Goal: Information Seeking & Learning: Learn about a topic

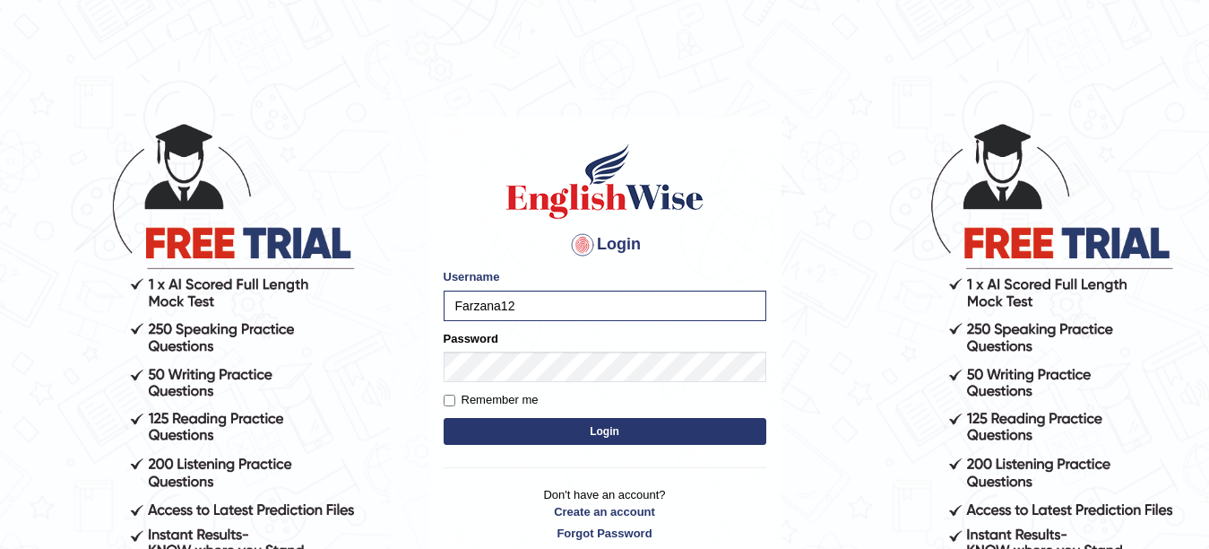
click at [444, 418] on button "Login" at bounding box center [605, 431] width 323 height 27
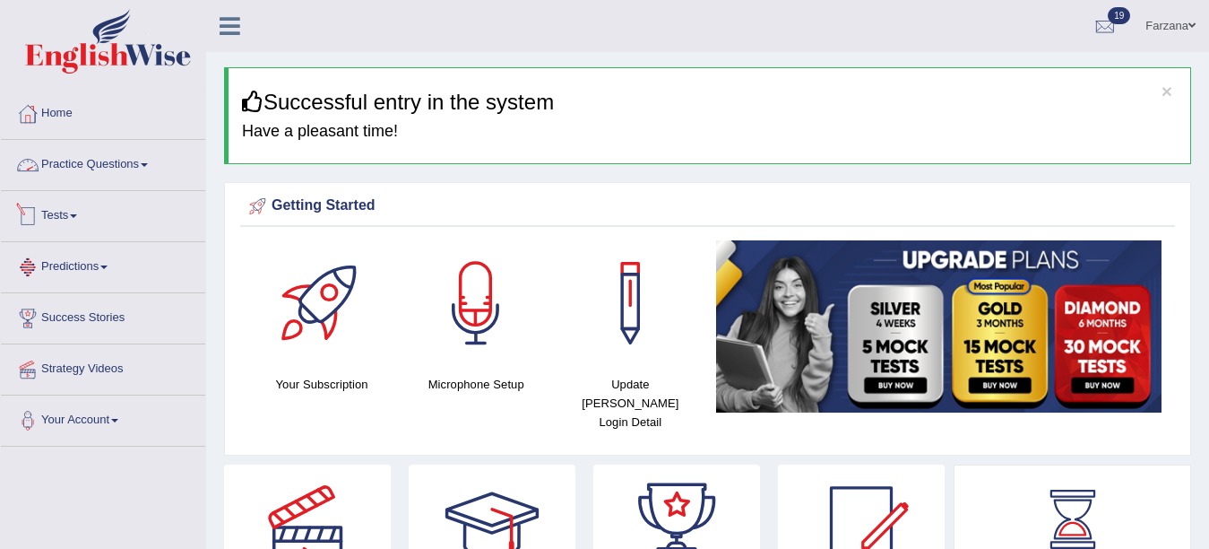
click at [77, 214] on span at bounding box center [73, 216] width 7 height 4
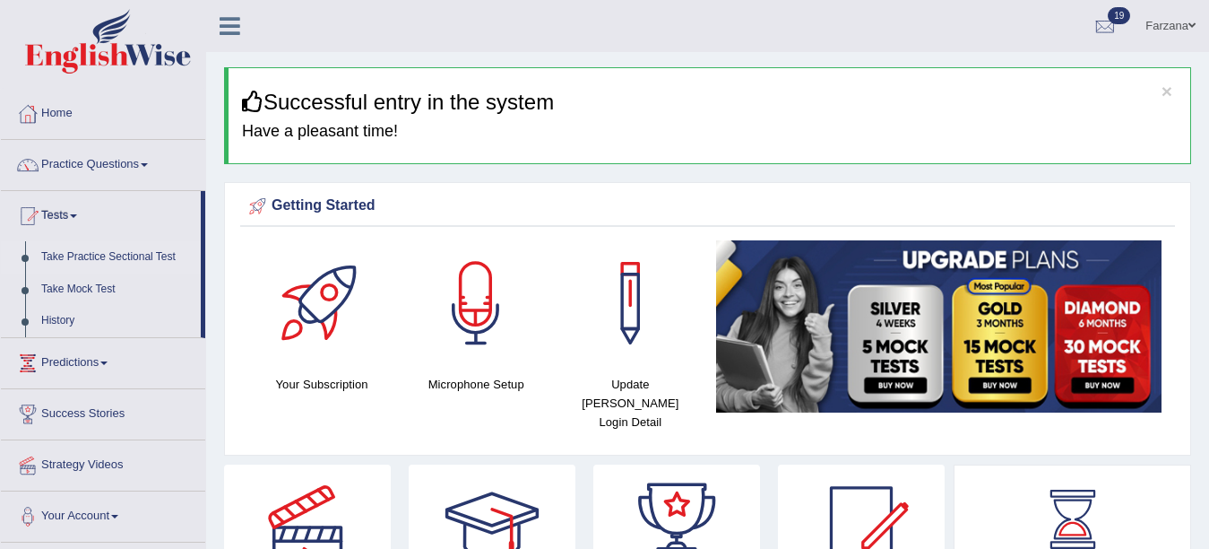
click at [89, 258] on link "Take Practice Sectional Test" at bounding box center [117, 257] width 168 height 32
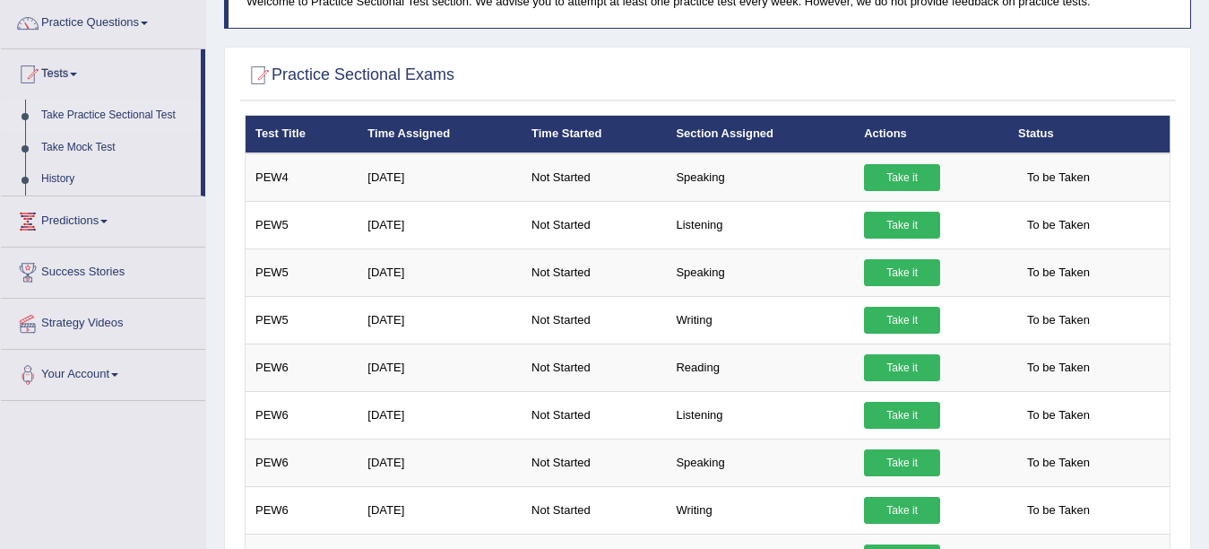
scroll to position [13, 0]
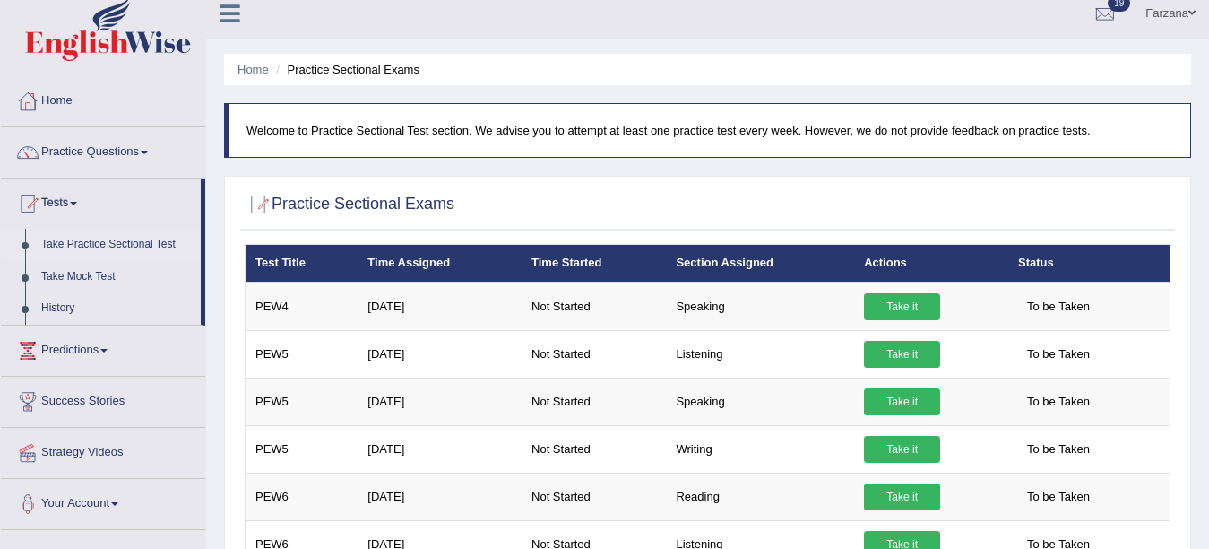
click at [88, 160] on link "Practice Questions" at bounding box center [103, 149] width 204 height 45
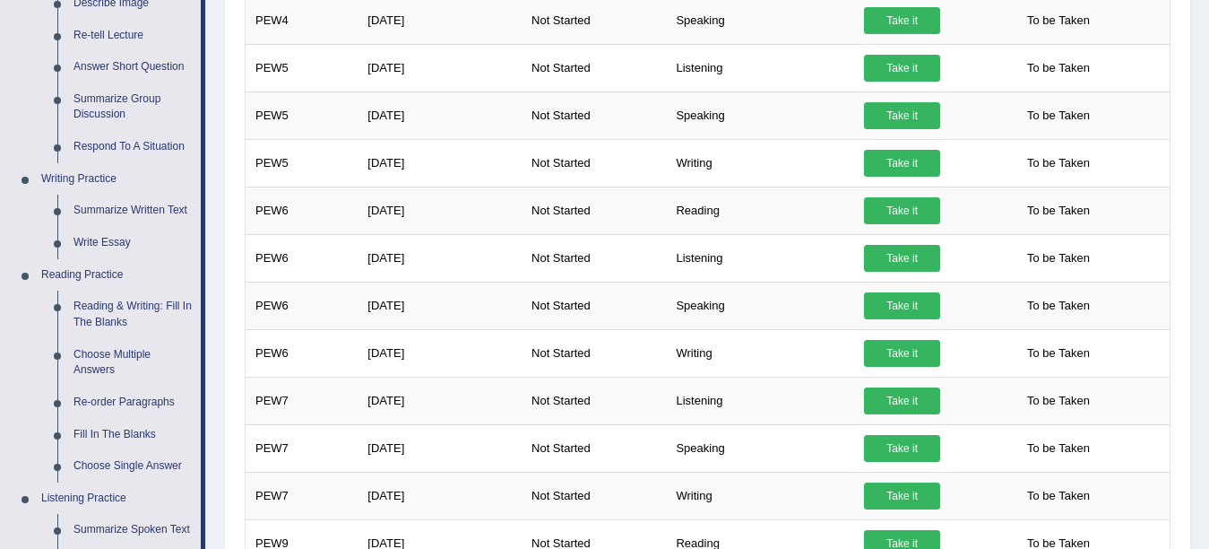
scroll to position [363, 0]
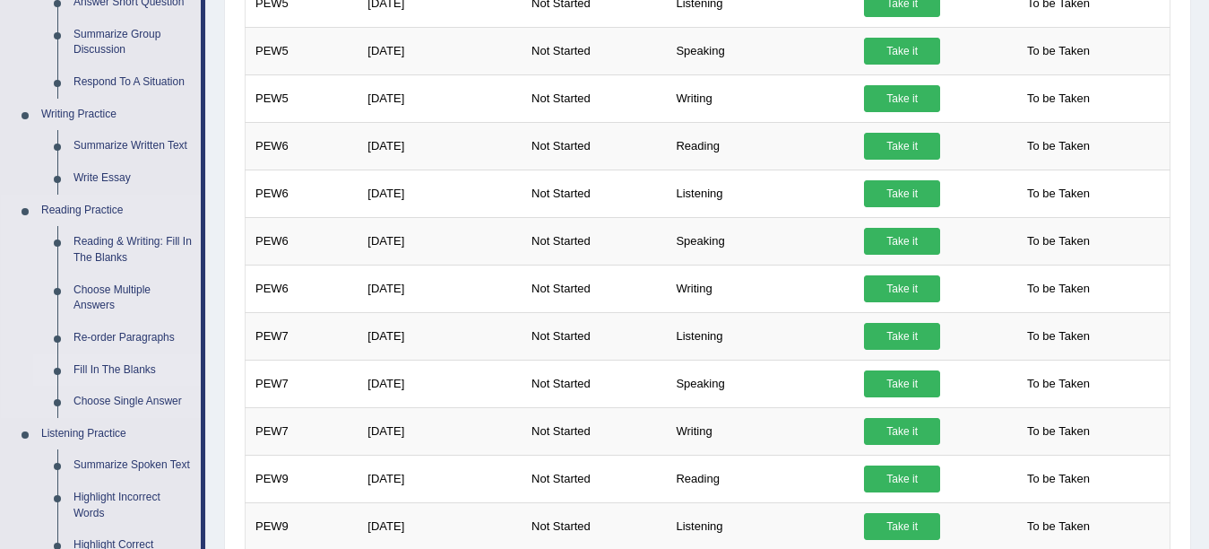
click at [134, 360] on link "Fill In The Blanks" at bounding box center [132, 370] width 135 height 32
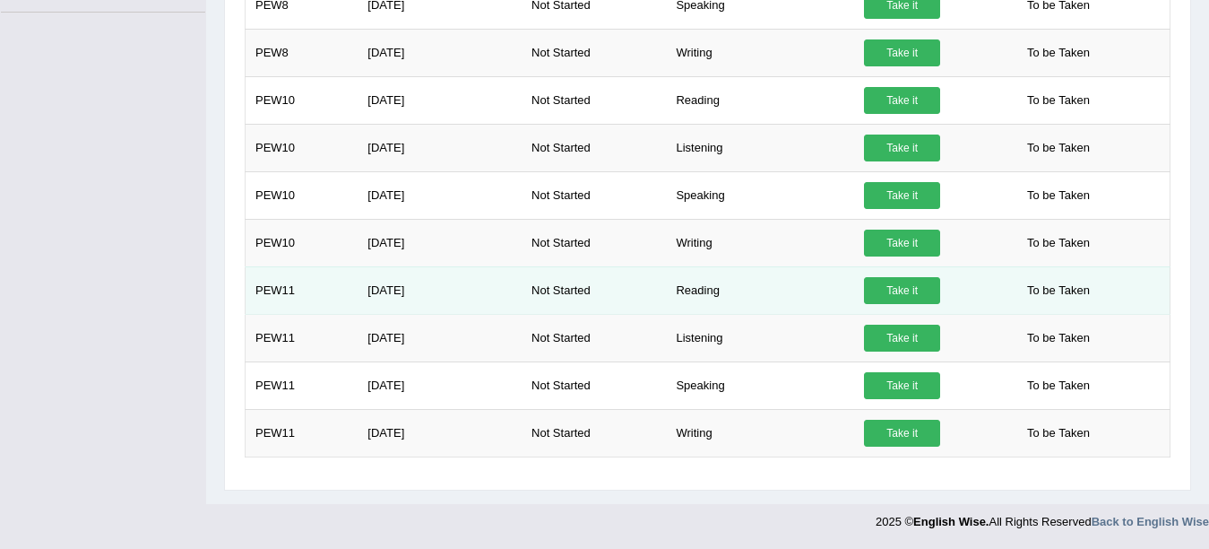
scroll to position [1237, 0]
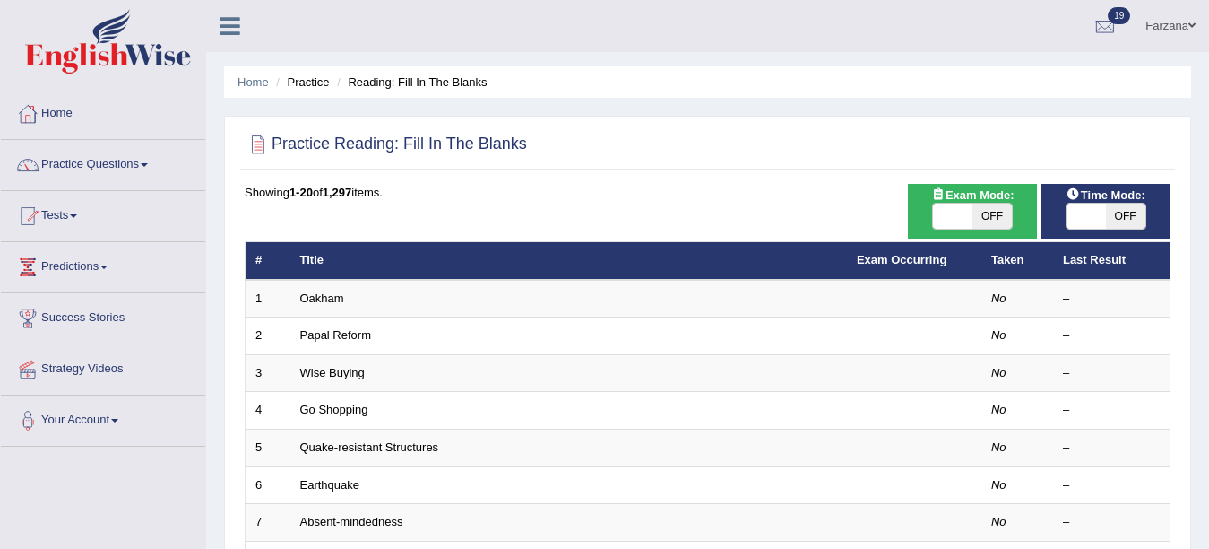
drag, startPoint x: 0, startPoint y: 0, endPoint x: 980, endPoint y: 222, distance: 1004.7
click at [980, 222] on span "OFF" at bounding box center [992, 215] width 39 height 25
checkbox input "true"
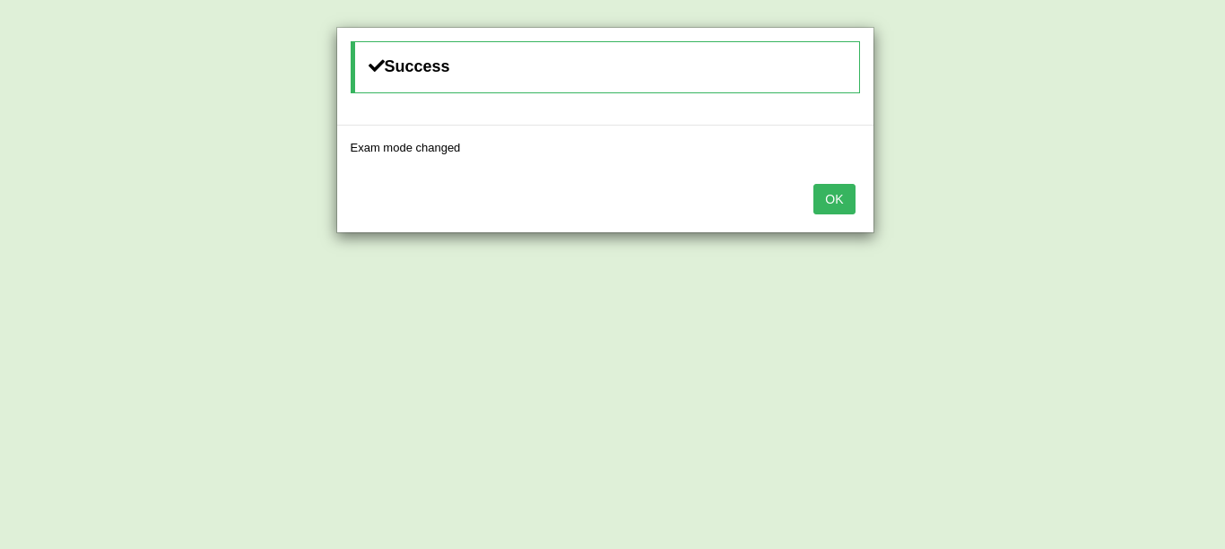
click at [854, 196] on button "OK" at bounding box center [833, 199] width 41 height 30
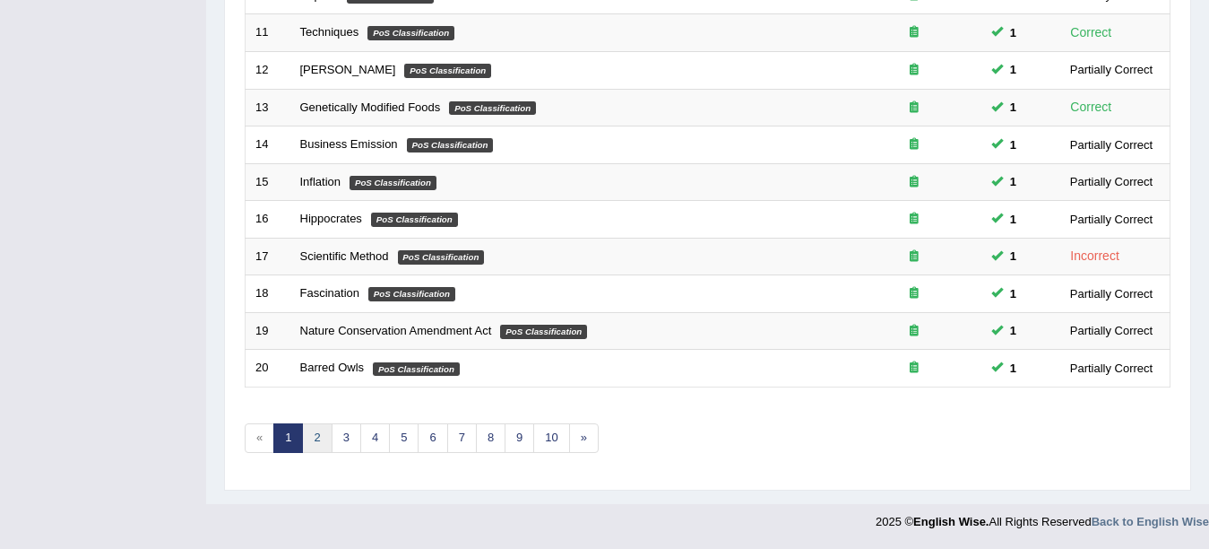
click at [324, 437] on link "2" at bounding box center [317, 438] width 30 height 30
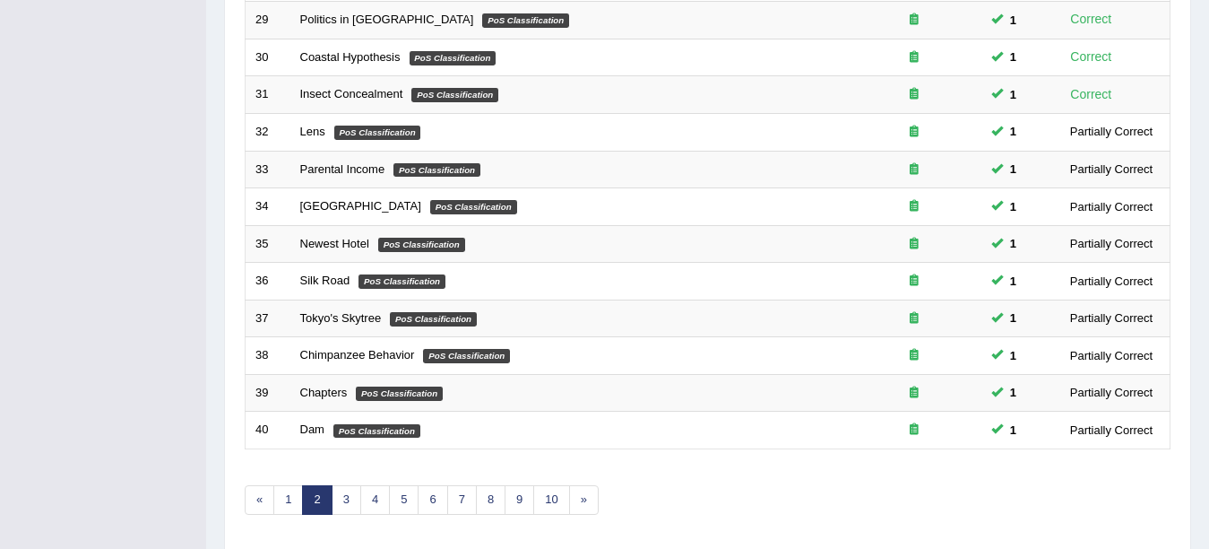
scroll to position [638, 0]
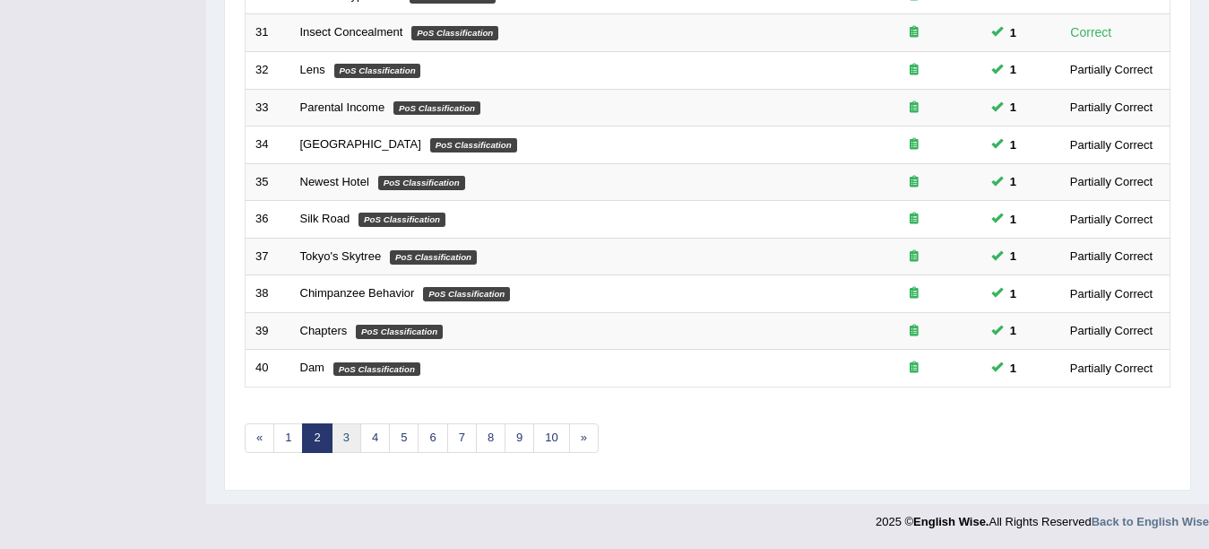
click at [345, 441] on link "3" at bounding box center [347, 438] width 30 height 30
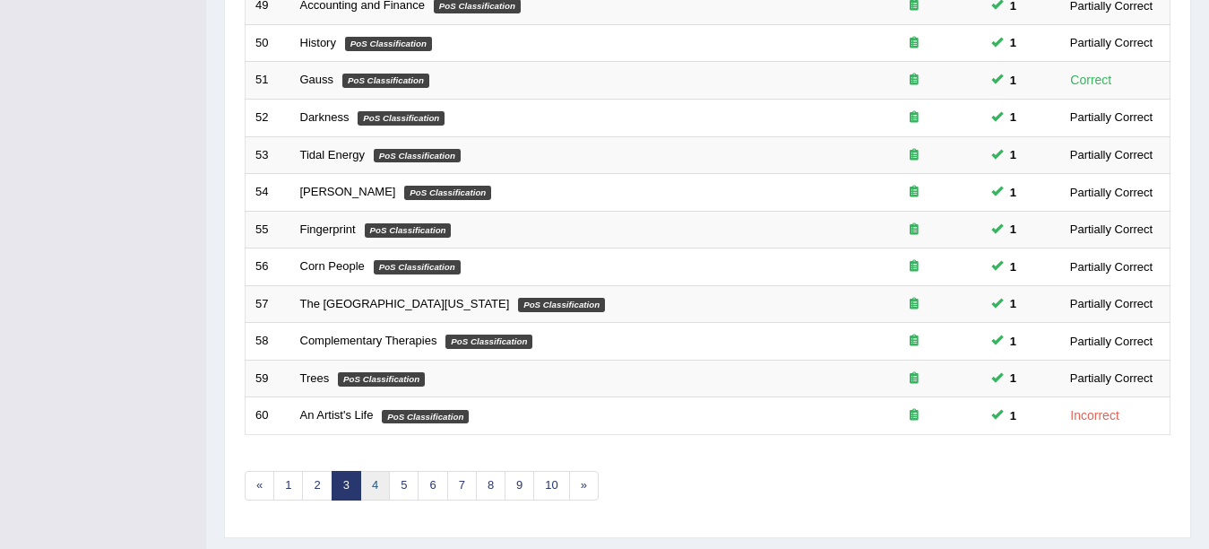
click at [378, 492] on link "4" at bounding box center [375, 486] width 30 height 30
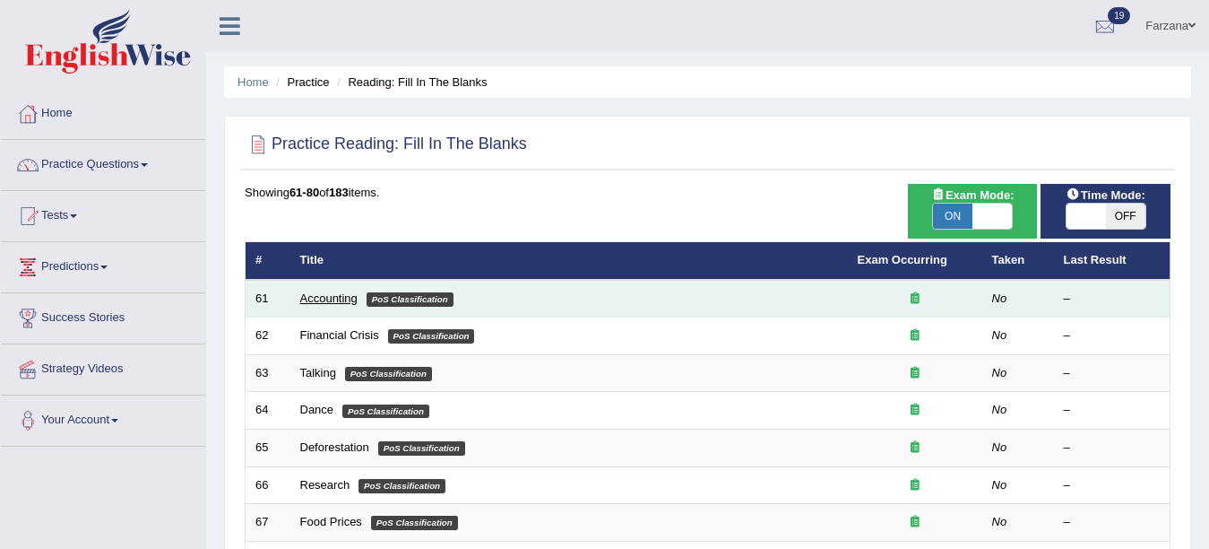
click at [325, 298] on link "Accounting" at bounding box center [328, 297] width 57 height 13
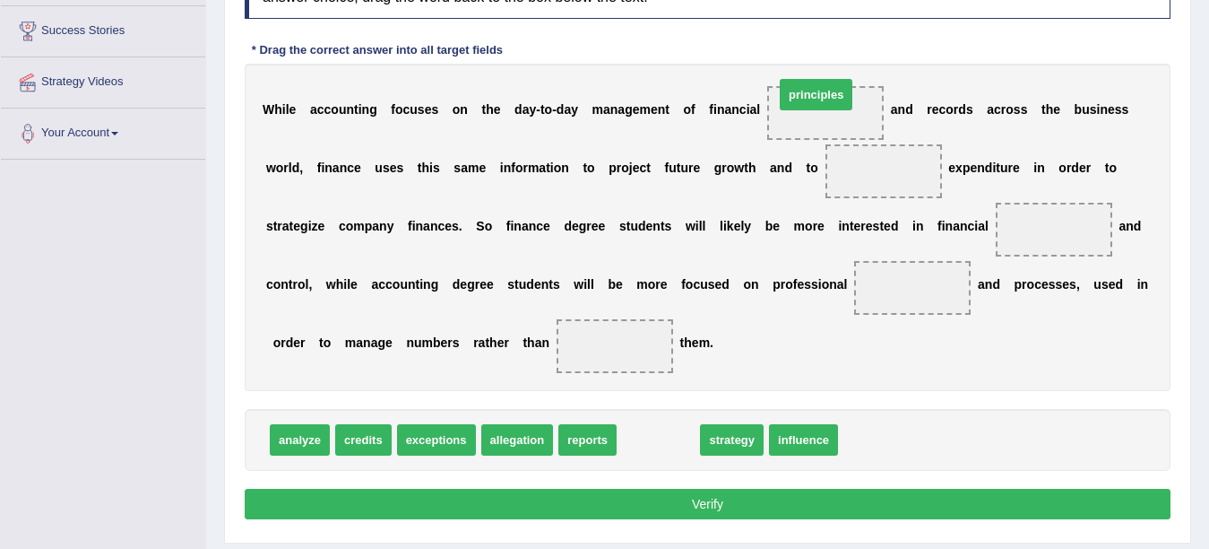
drag, startPoint x: 631, startPoint y: 445, endPoint x: 789, endPoint y: 100, distance: 379.5
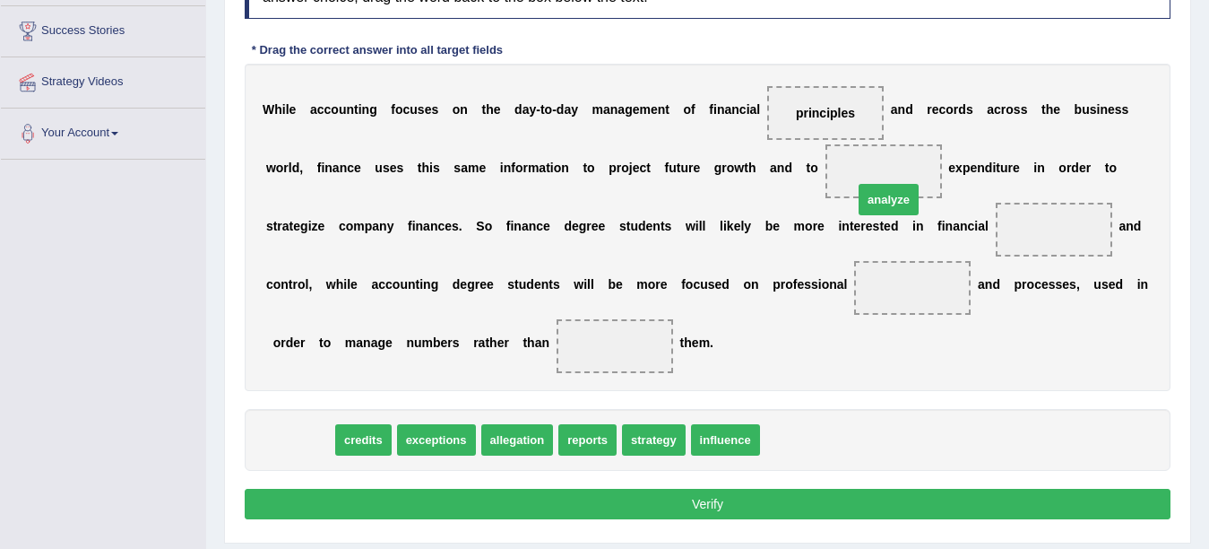
drag, startPoint x: 284, startPoint y: 446, endPoint x: 873, endPoint y: 206, distance: 636.1
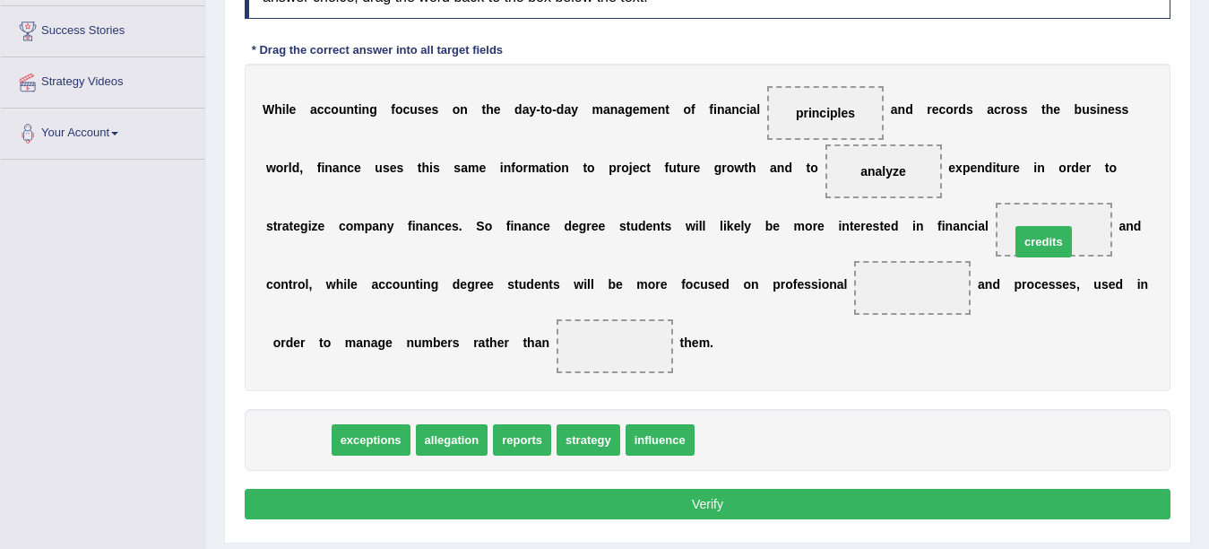
drag, startPoint x: 291, startPoint y: 442, endPoint x: 1037, endPoint y: 244, distance: 771.7
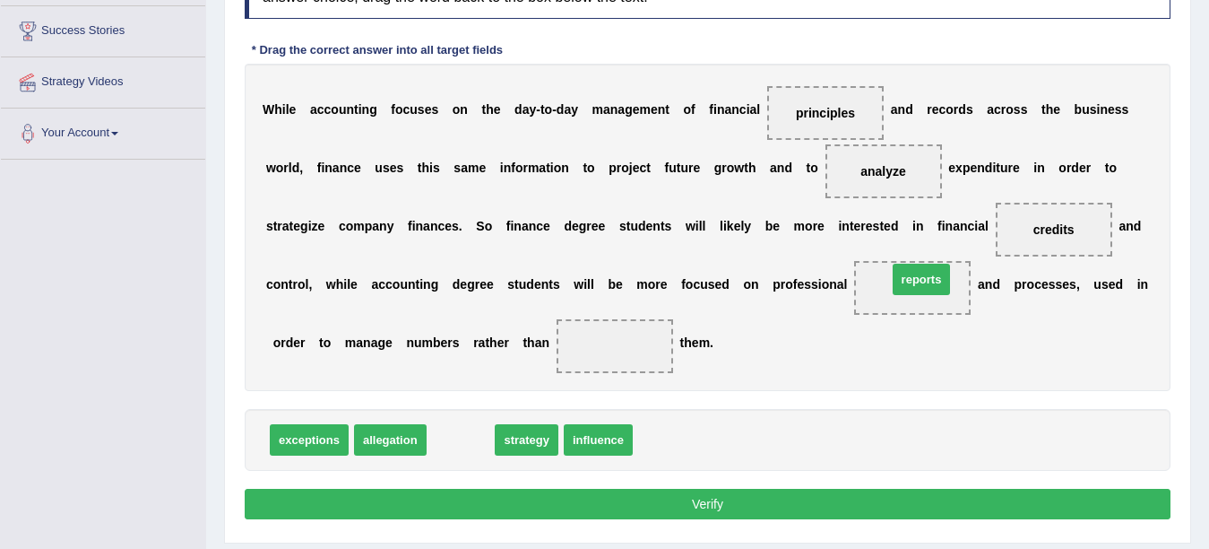
drag, startPoint x: 451, startPoint y: 438, endPoint x: 912, endPoint y: 278, distance: 487.9
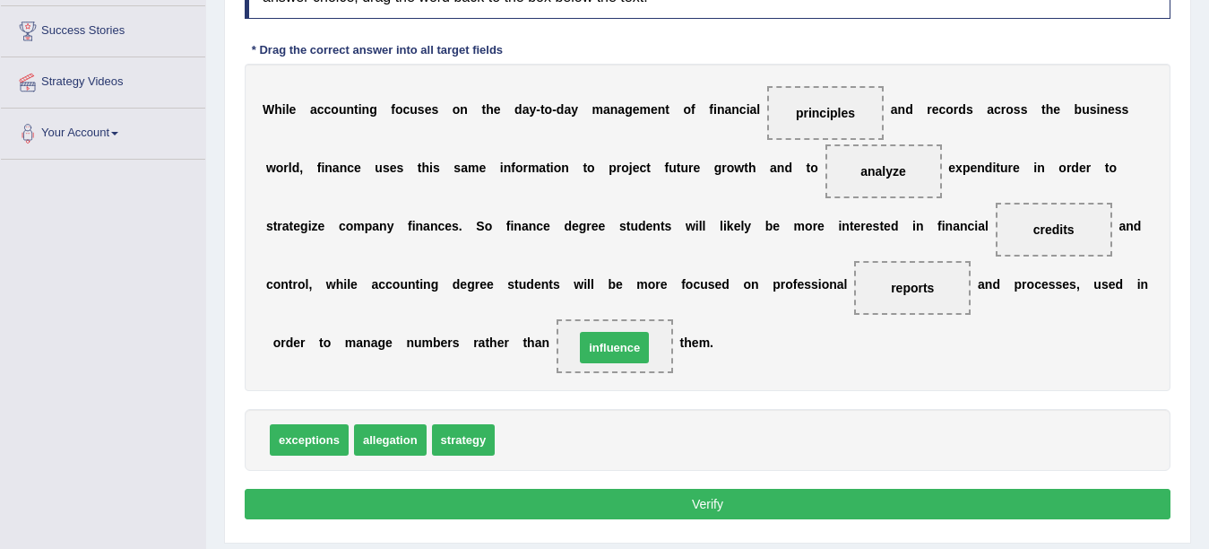
drag, startPoint x: 526, startPoint y: 443, endPoint x: 608, endPoint y: 350, distance: 123.2
click at [447, 493] on button "Verify" at bounding box center [708, 504] width 926 height 30
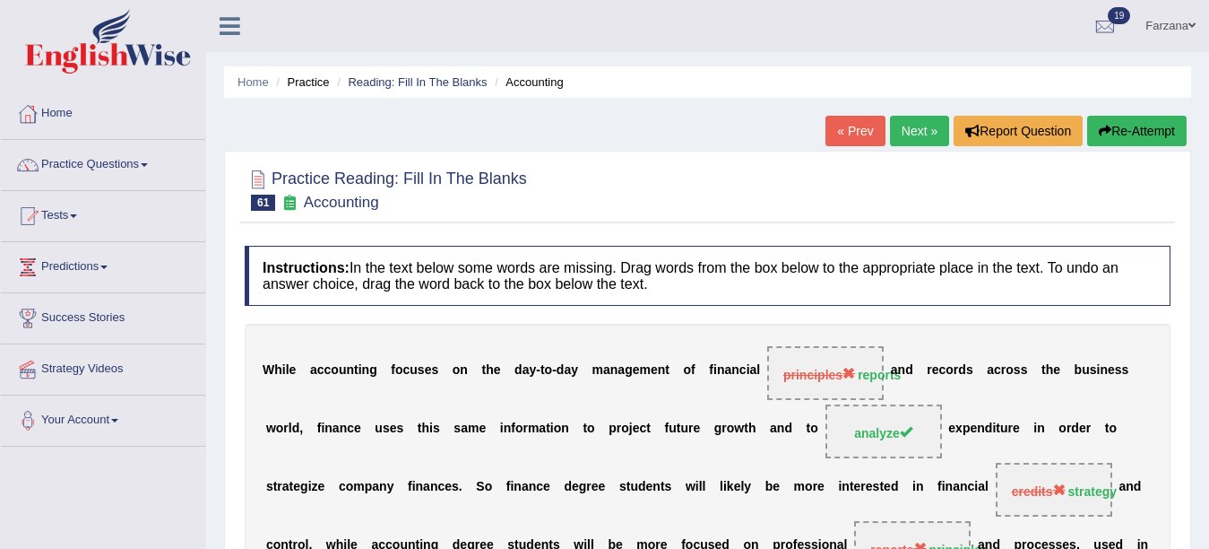
click at [900, 136] on link "Next »" at bounding box center [919, 131] width 59 height 30
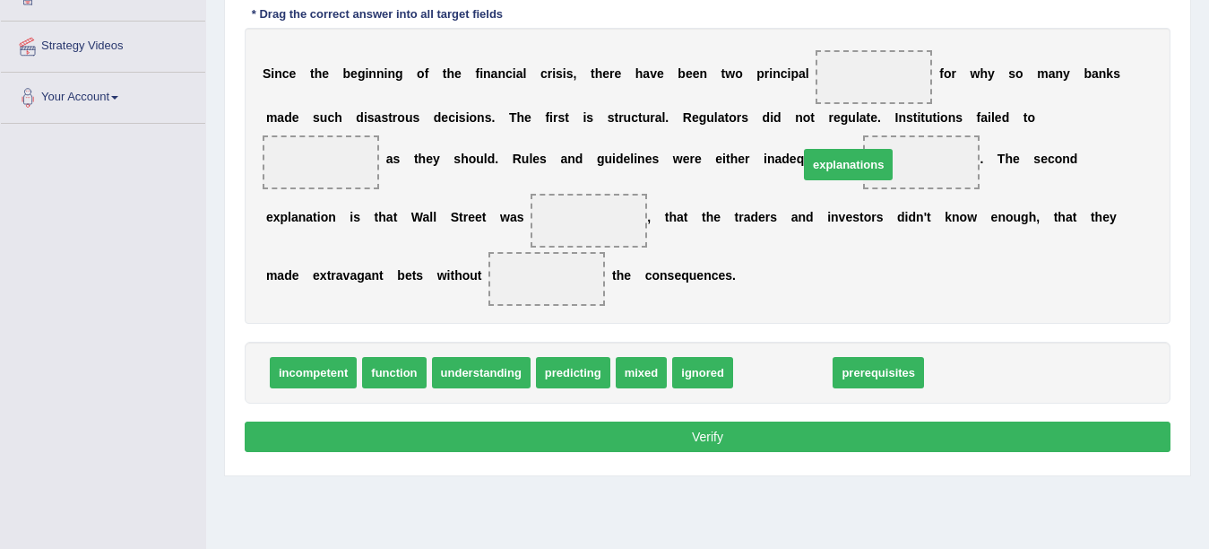
drag, startPoint x: 775, startPoint y: 377, endPoint x: 856, endPoint y: 132, distance: 258.5
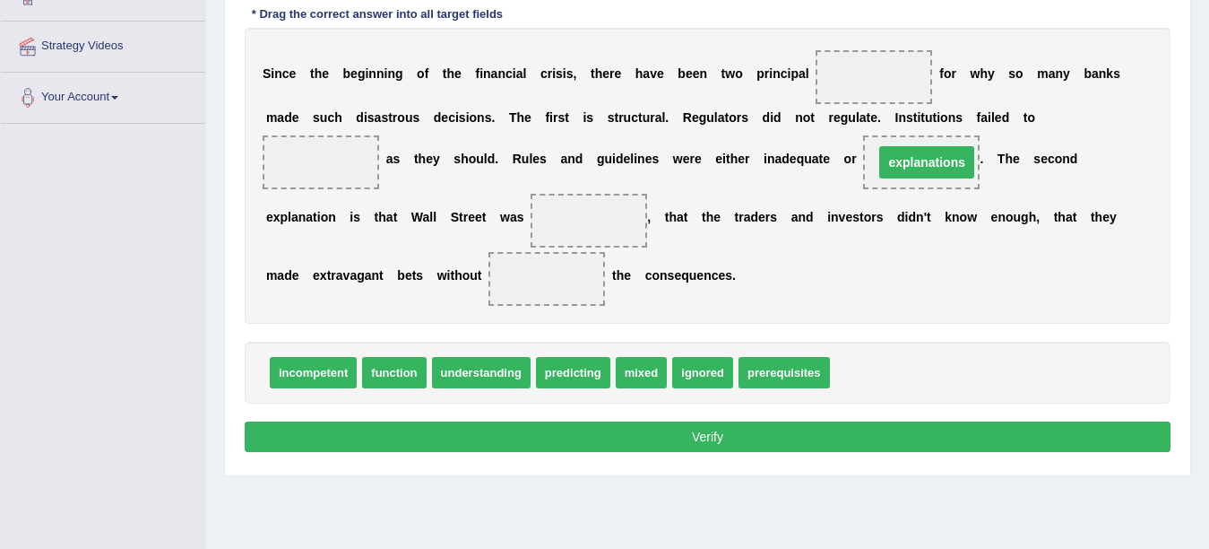
click at [861, 127] on div "S i n c e t h e b e g i n n i n g o f t h e f i n a n c i a l c r i s i s , t h…" at bounding box center [708, 176] width 926 height 296
click at [862, 128] on div "S i n c e t h e b e g i n n i n g o f t h e f i n a n c i a l c r i s i s , t h…" at bounding box center [708, 176] width 926 height 296
drag, startPoint x: 911, startPoint y: 171, endPoint x: 879, endPoint y: 92, distance: 84.9
click at [876, 85] on div "S i n c e t h e b e g i n n i n g o f t h e f i n a n c i a l c r i s i s , t h…" at bounding box center [708, 176] width 926 height 296
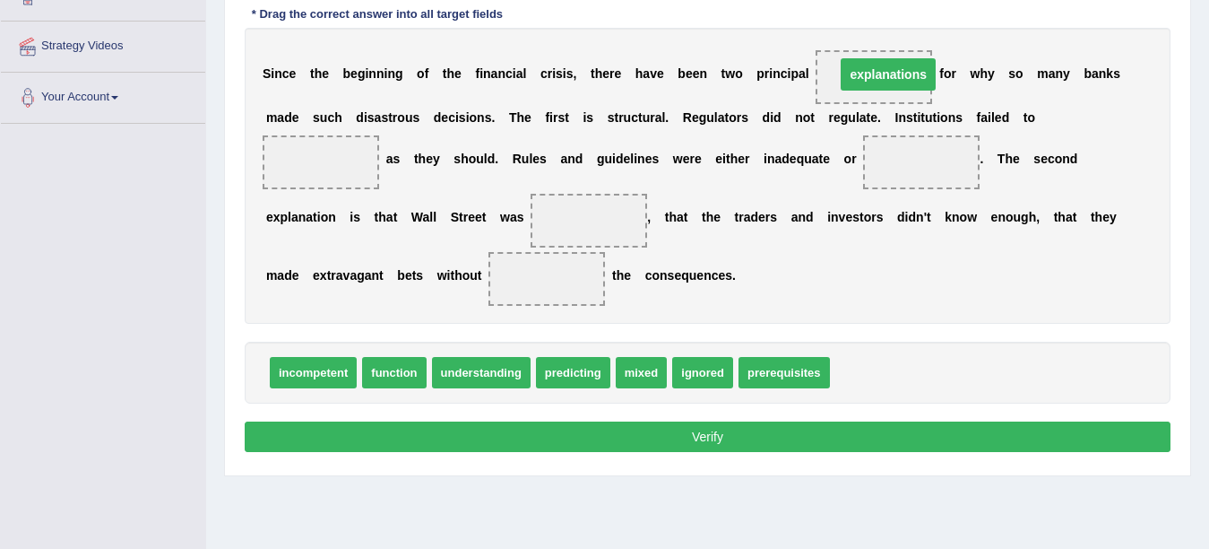
drag, startPoint x: 922, startPoint y: 159, endPoint x: 882, endPoint y: 72, distance: 95.5
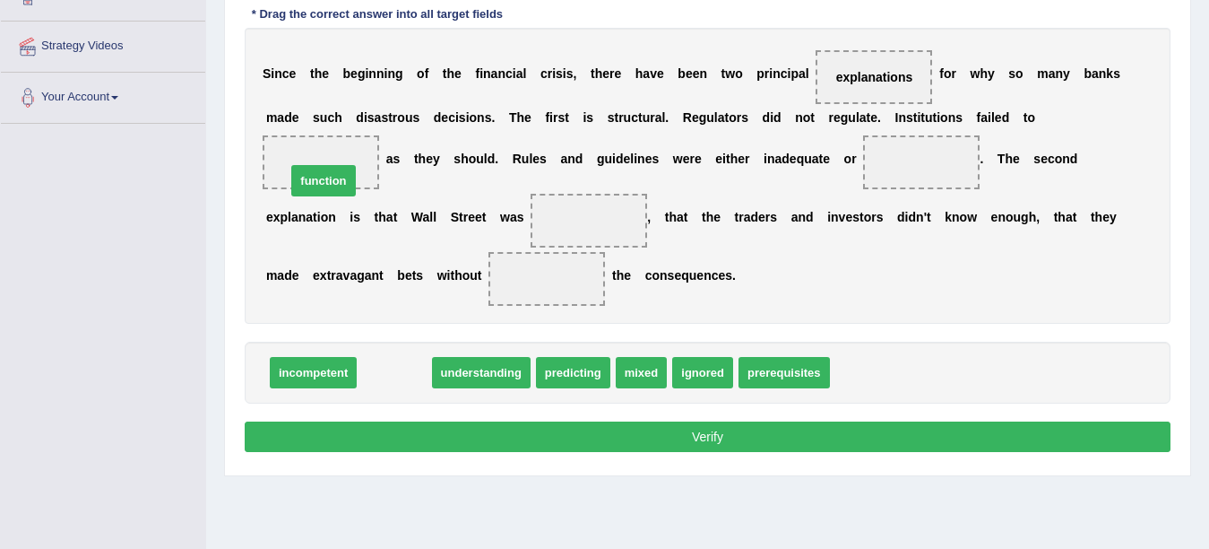
drag, startPoint x: 396, startPoint y: 366, endPoint x: 325, endPoint y: 174, distance: 204.5
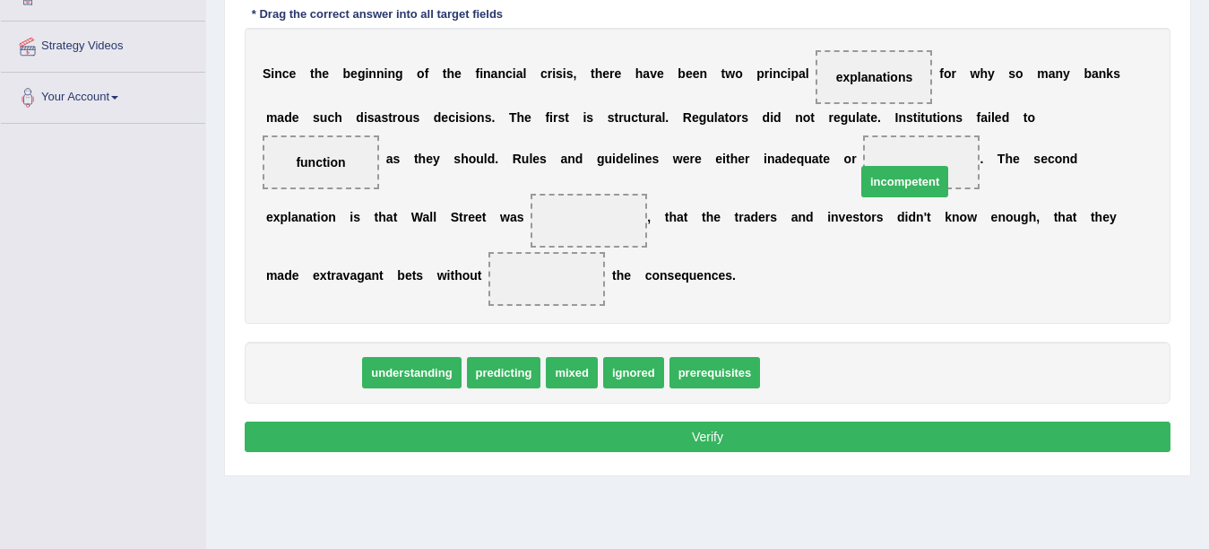
drag, startPoint x: 321, startPoint y: 363, endPoint x: 913, endPoint y: 173, distance: 621.4
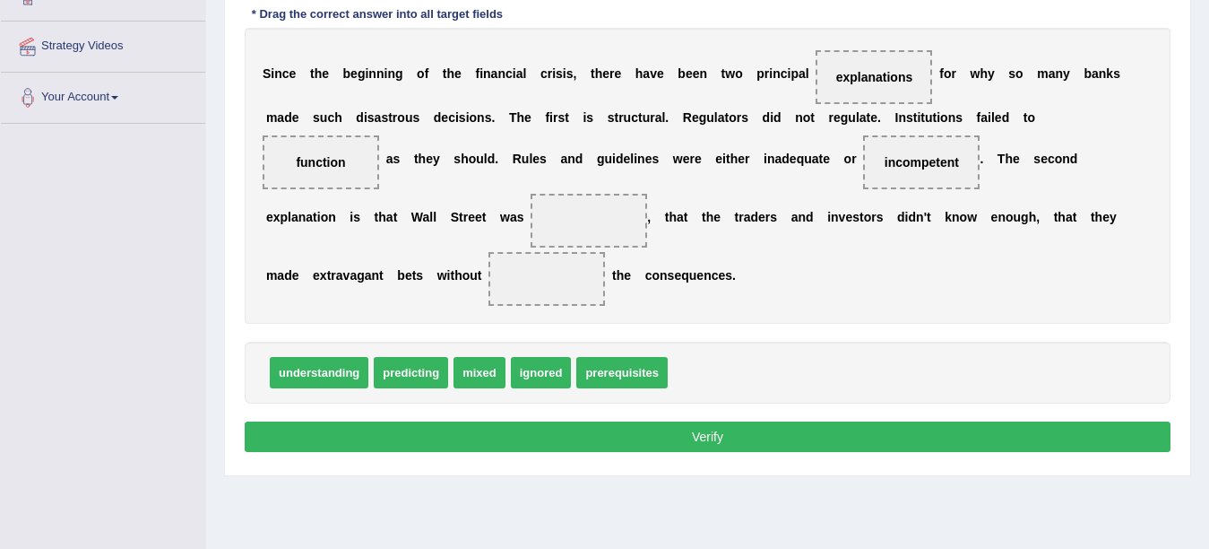
click at [573, 311] on div "Instructions: In the text below some words are missing. Drag words from the box…" at bounding box center [707, 190] width 935 height 552
drag, startPoint x: 546, startPoint y: 371, endPoint x: 591, endPoint y: 226, distance: 152.0
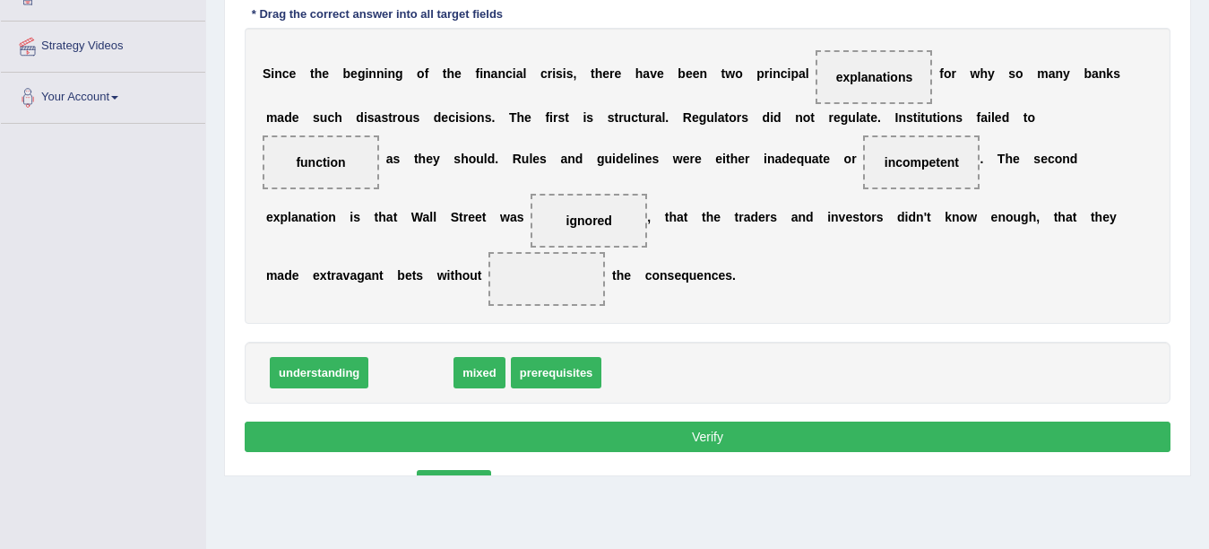
drag, startPoint x: 411, startPoint y: 371, endPoint x: 413, endPoint y: 425, distance: 53.9
click at [427, 470] on span "predicting" at bounding box center [454, 485] width 74 height 31
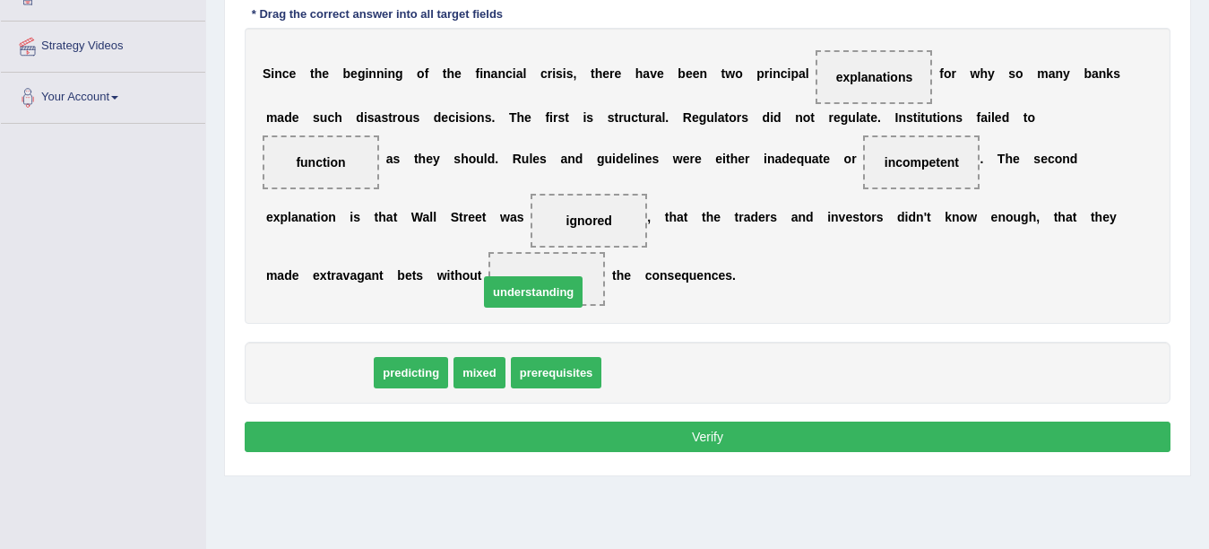
drag, startPoint x: 339, startPoint y: 375, endPoint x: 553, endPoint y: 294, distance: 228.9
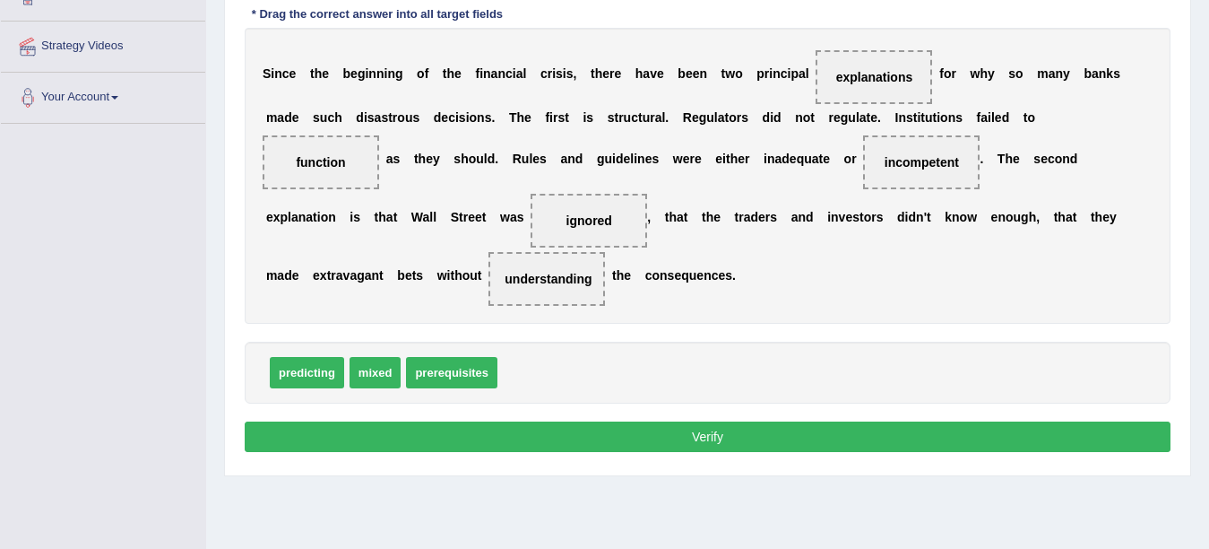
click at [418, 441] on button "Verify" at bounding box center [708, 436] width 926 height 30
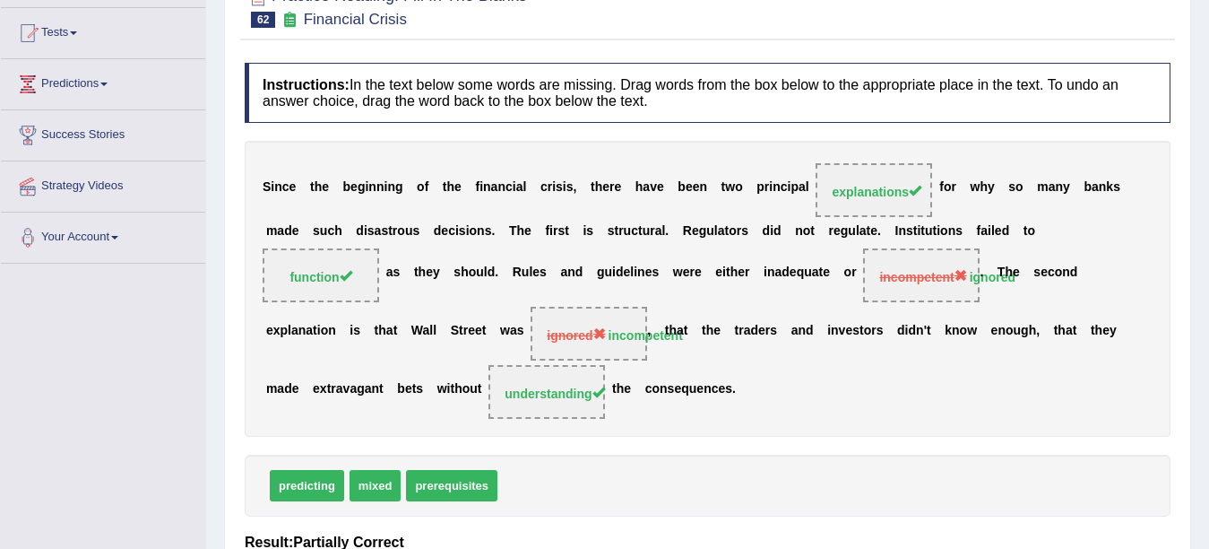
scroll to position [57, 0]
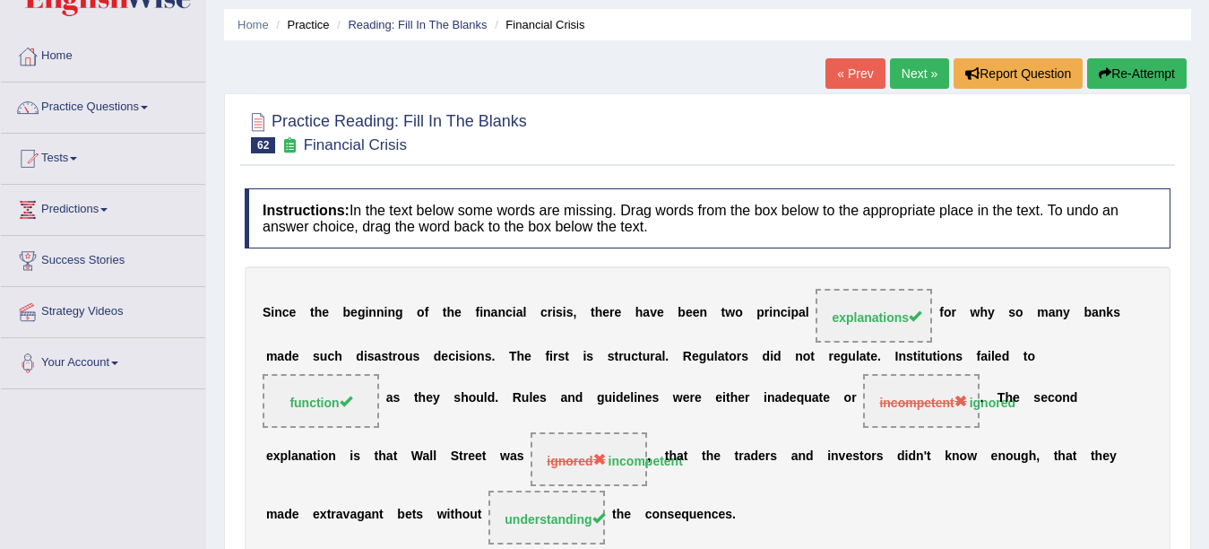
click at [923, 67] on link "Next »" at bounding box center [919, 73] width 59 height 30
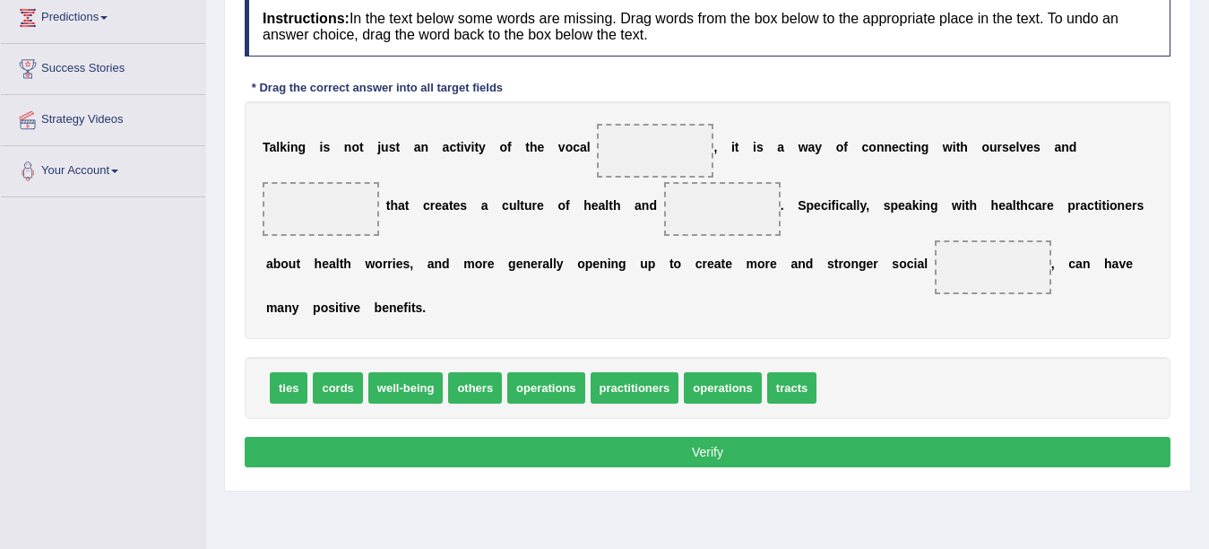
scroll to position [251, 0]
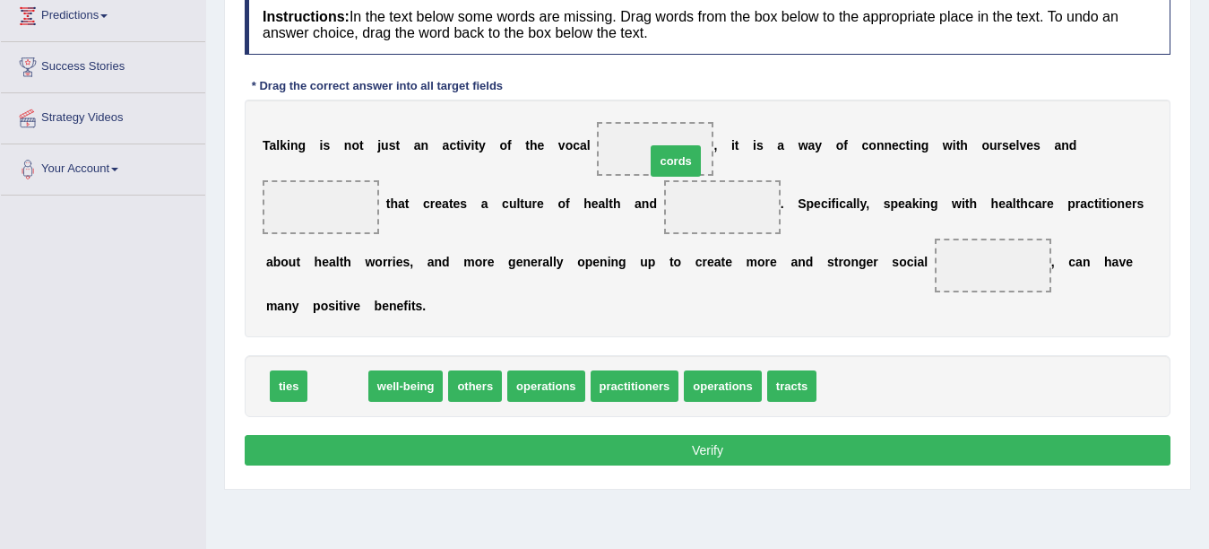
drag, startPoint x: 339, startPoint y: 388, endPoint x: 676, endPoint y: 165, distance: 404.3
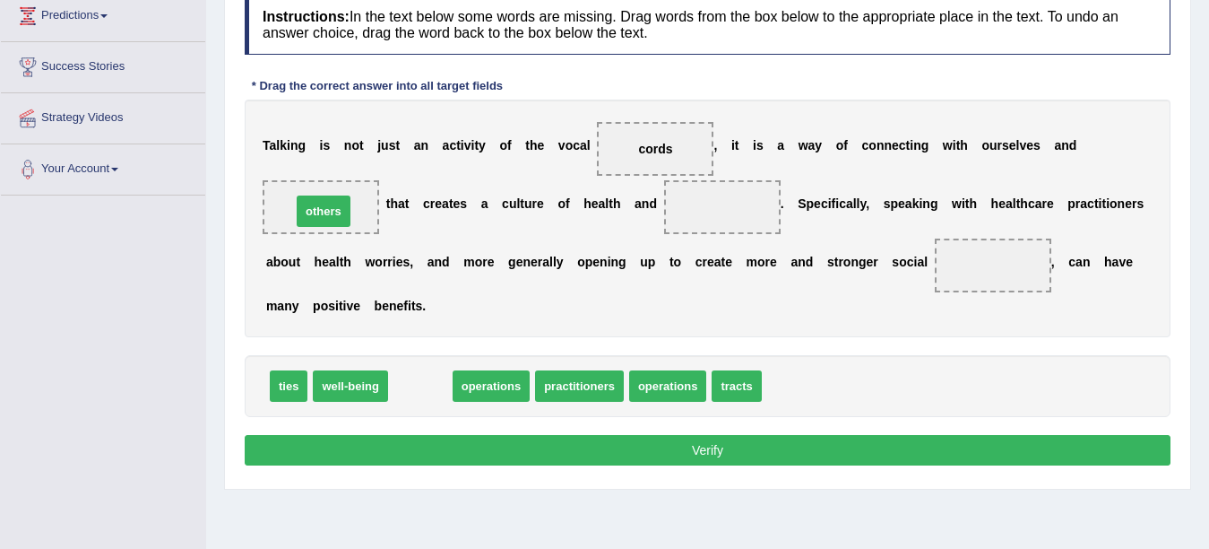
drag, startPoint x: 412, startPoint y: 385, endPoint x: 316, endPoint y: 210, distance: 199.8
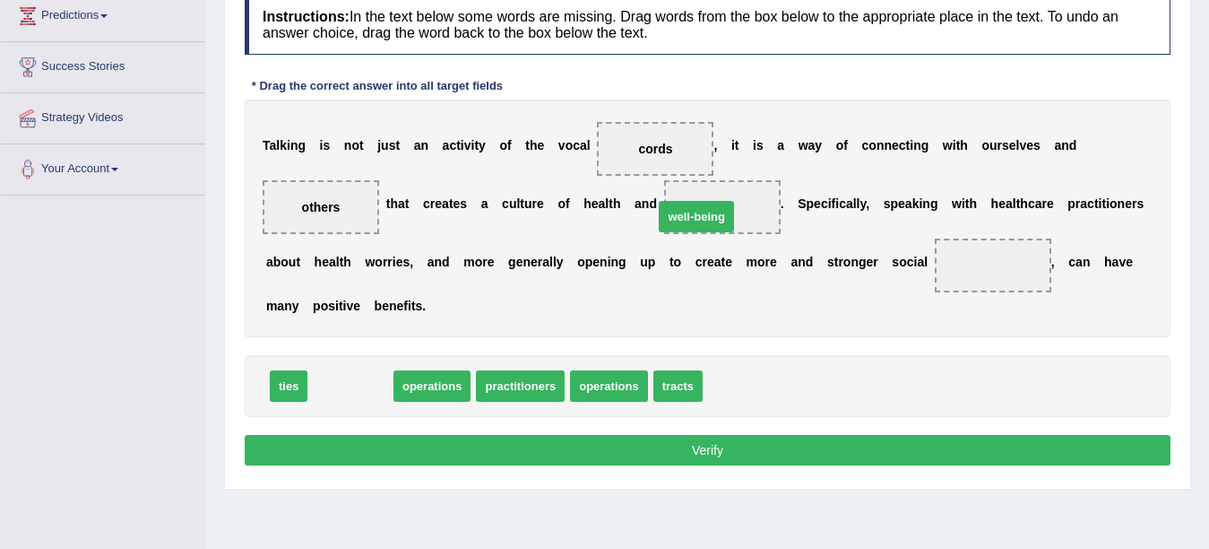
drag, startPoint x: 342, startPoint y: 389, endPoint x: 688, endPoint y: 220, distance: 385.3
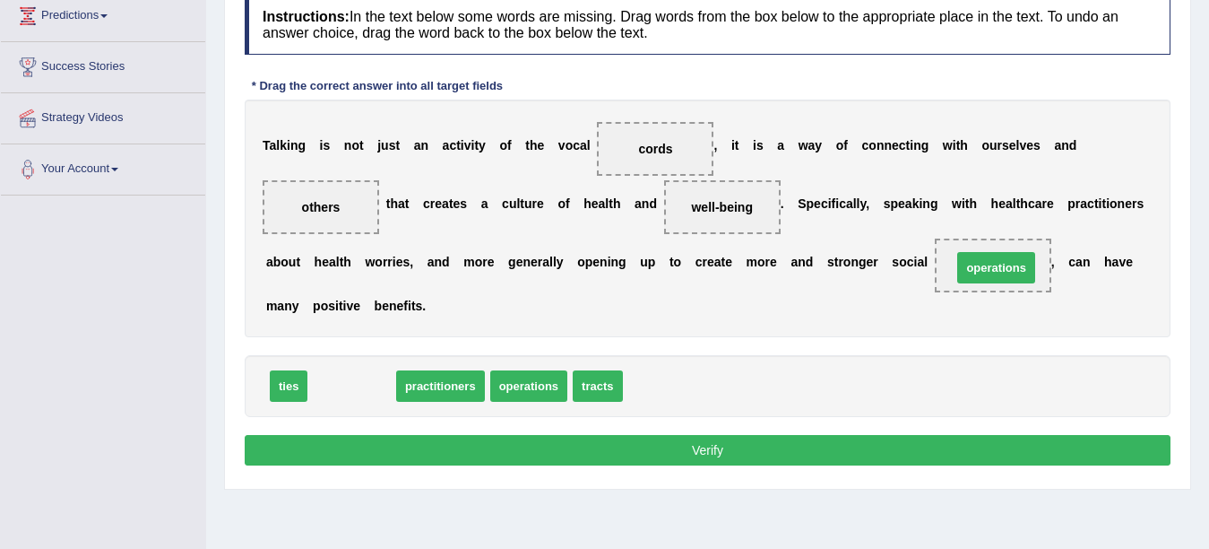
drag, startPoint x: 362, startPoint y: 388, endPoint x: 1007, endPoint y: 270, distance: 655.3
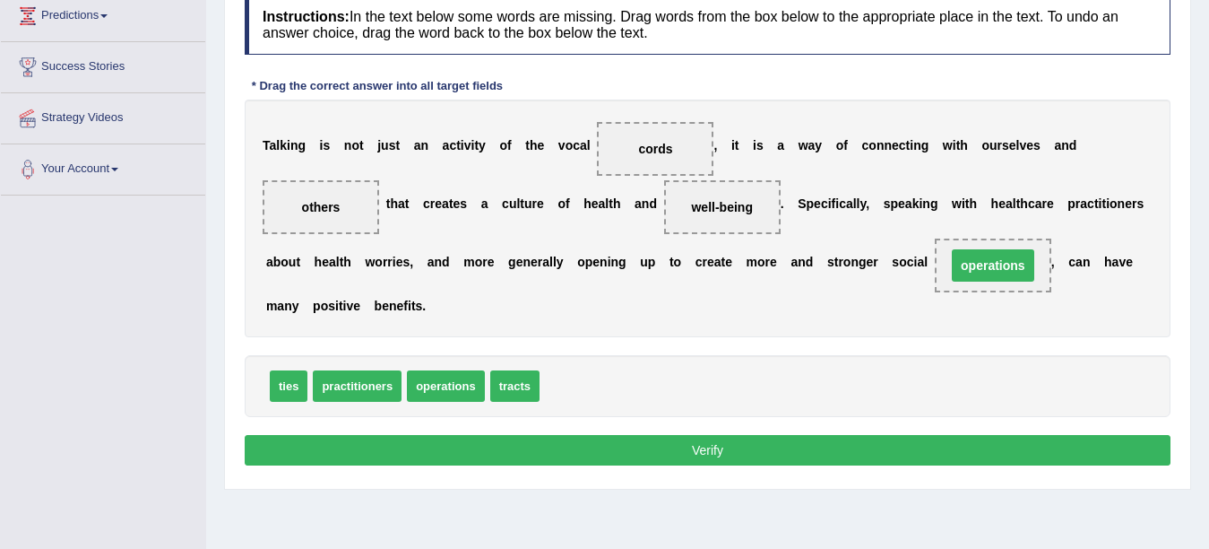
click at [1007, 270] on span "operations" at bounding box center [993, 265] width 82 height 32
click at [1007, 270] on span "operations" at bounding box center [993, 265] width 65 height 14
click at [484, 427] on div "Instructions: In the text below some words are missing. Drag words from the box…" at bounding box center [707, 233] width 935 height 494
click at [481, 445] on button "Verify" at bounding box center [708, 450] width 926 height 30
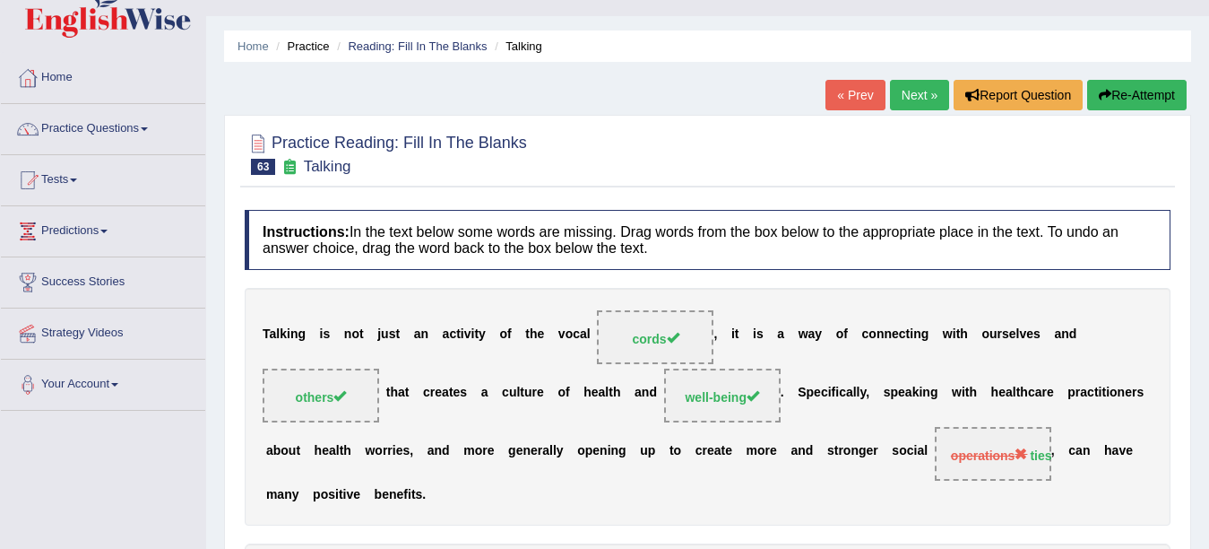
scroll to position [34, 0]
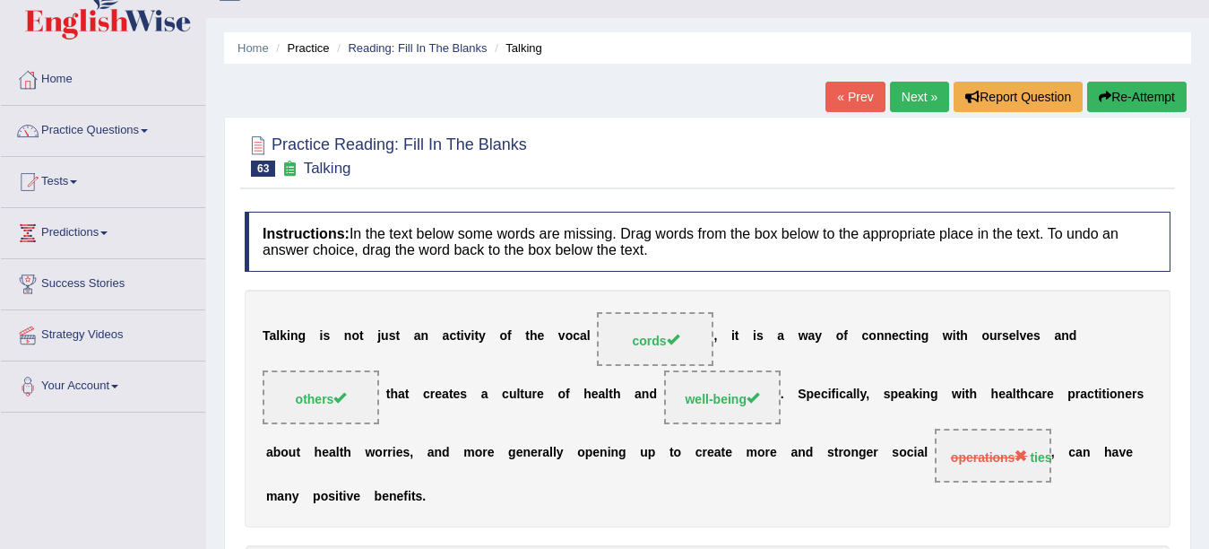
drag, startPoint x: 958, startPoint y: 354, endPoint x: 814, endPoint y: 382, distance: 147.0
click at [814, 382] on div "T a l k i n g i s n o t j u s t a n a c t i v i t y o f t h e v o c a l cords ,…" at bounding box center [708, 409] width 926 height 238
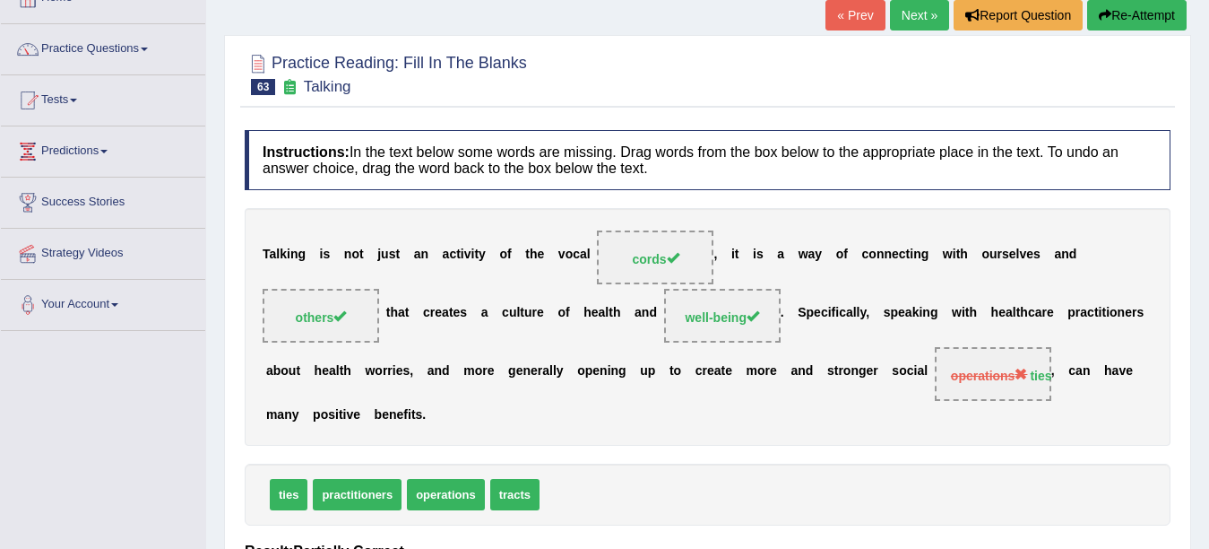
scroll to position [0, 0]
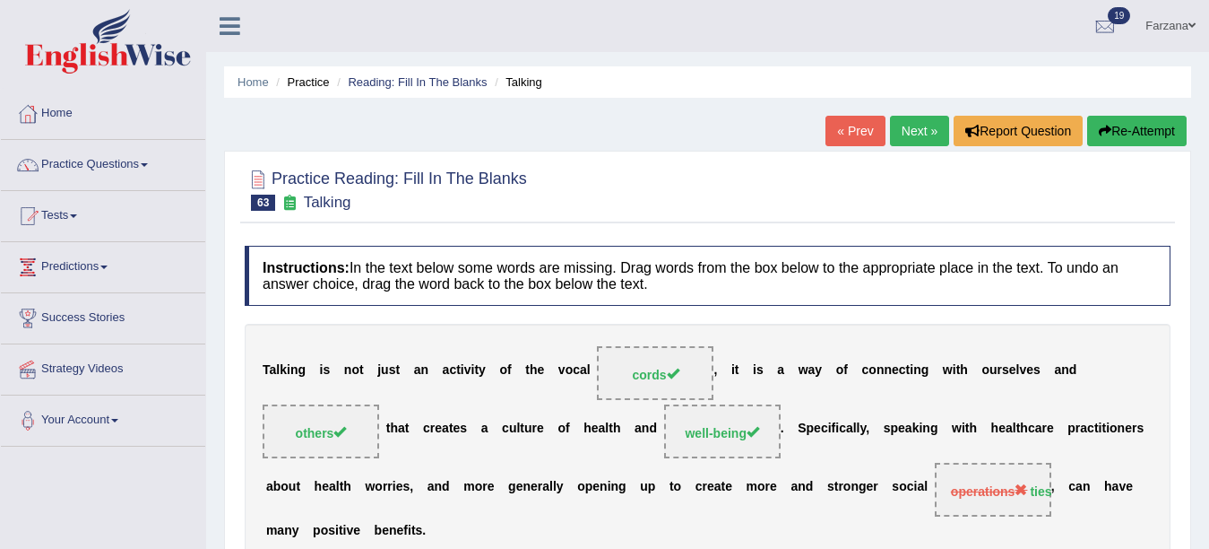
click at [898, 130] on link "Next »" at bounding box center [919, 131] width 59 height 30
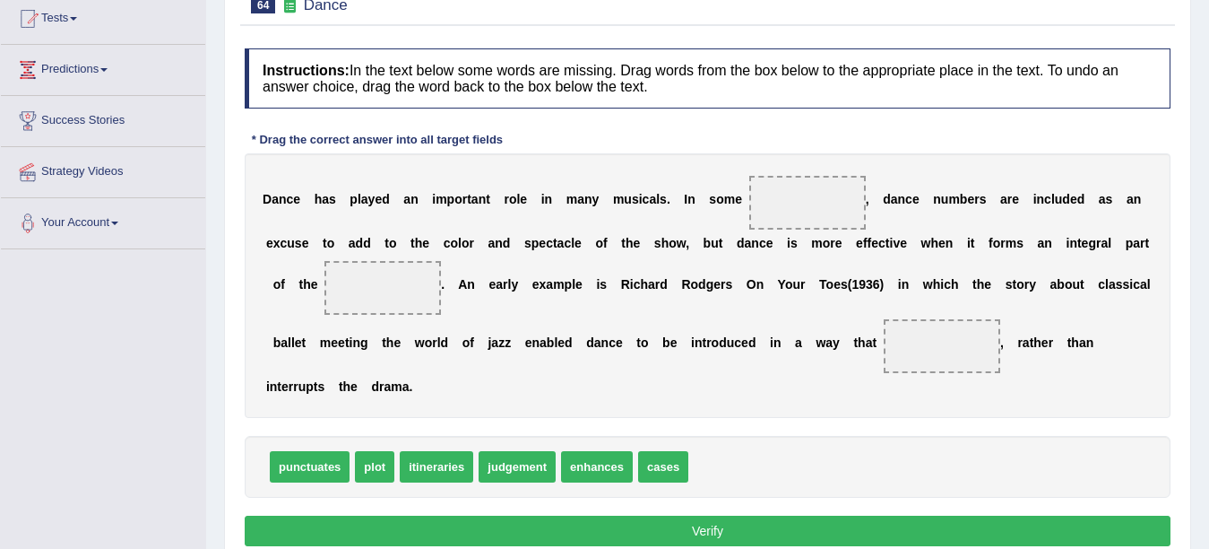
click at [872, 335] on b "t" at bounding box center [874, 342] width 4 height 14
click at [1009, 333] on div "D a n c e h a s p l a y e d a n i m p o r t a n t r o l e i n m a n y m u s i c…" at bounding box center [708, 285] width 926 height 264
click at [669, 325] on div "D a n c e h a s p l a y e d a n i m p o r t a n t r o l e i n m a n y m u s i c…" at bounding box center [708, 285] width 926 height 264
click at [346, 236] on b at bounding box center [345, 243] width 7 height 14
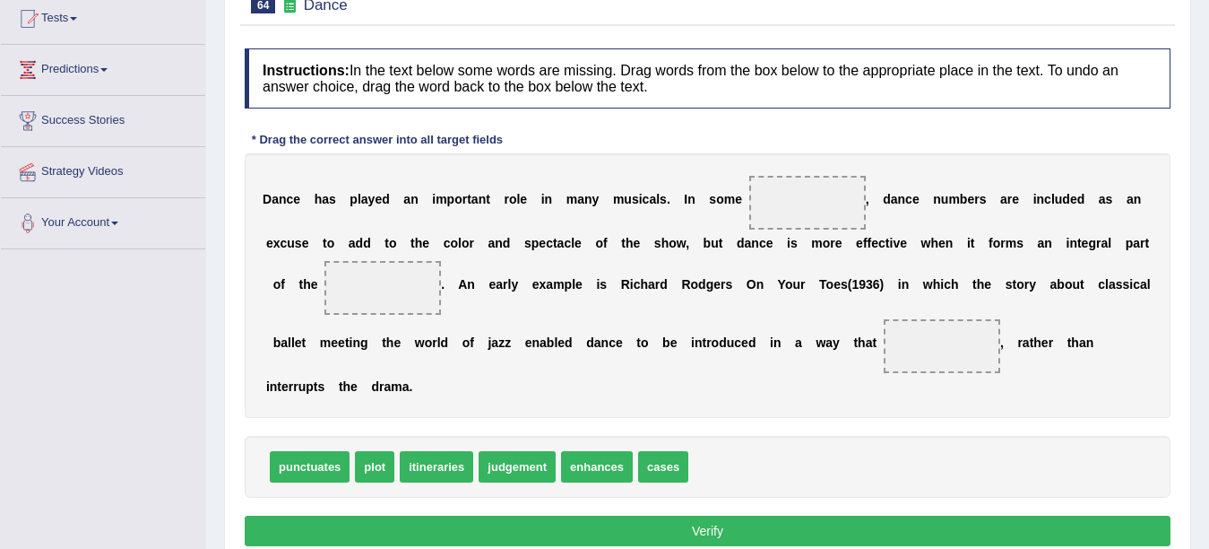
drag, startPoint x: 589, startPoint y: 277, endPoint x: 431, endPoint y: 249, distance: 160.2
click at [435, 251] on div "D a n c e h a s p l a y e d a n i m p o r t a n t r o l e i n m a n y m u s i c…" at bounding box center [708, 285] width 926 height 264
drag, startPoint x: 437, startPoint y: 264, endPoint x: 530, endPoint y: 273, distance: 92.9
click at [489, 267] on div "D a n c e h a s p l a y e d a n i m p o r t a n t r o l e i n m a n y m u s i c…" at bounding box center [708, 285] width 926 height 264
drag, startPoint x: 712, startPoint y: 299, endPoint x: 792, endPoint y: 316, distance: 82.6
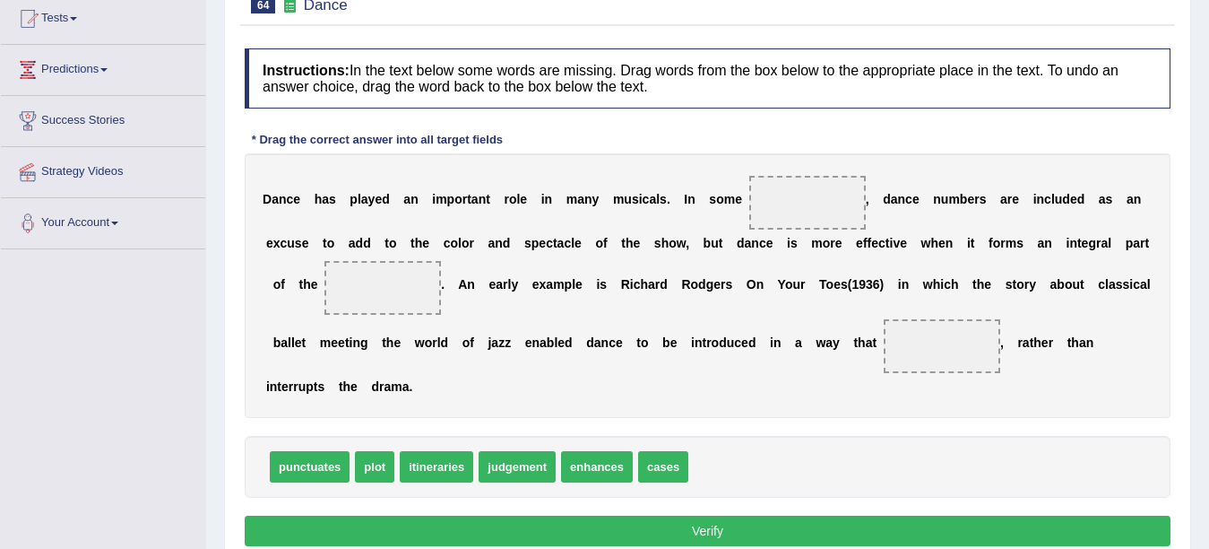
click at [783, 316] on div "D a n c e h a s p l a y e d a n i m p o r t a n t r o l e i n m a n y m u s i c…" at bounding box center [708, 285] width 926 height 264
drag, startPoint x: 792, startPoint y: 316, endPoint x: 987, endPoint y: 344, distance: 196.5
click at [915, 337] on div "D a n c e h a s p l a y e d a n i m p o r t a n t r o l e i n m a n y m u s i c…" at bounding box center [708, 285] width 926 height 264
click at [987, 344] on span at bounding box center [942, 346] width 117 height 54
drag, startPoint x: 247, startPoint y: 154, endPoint x: 1120, endPoint y: 440, distance: 918.7
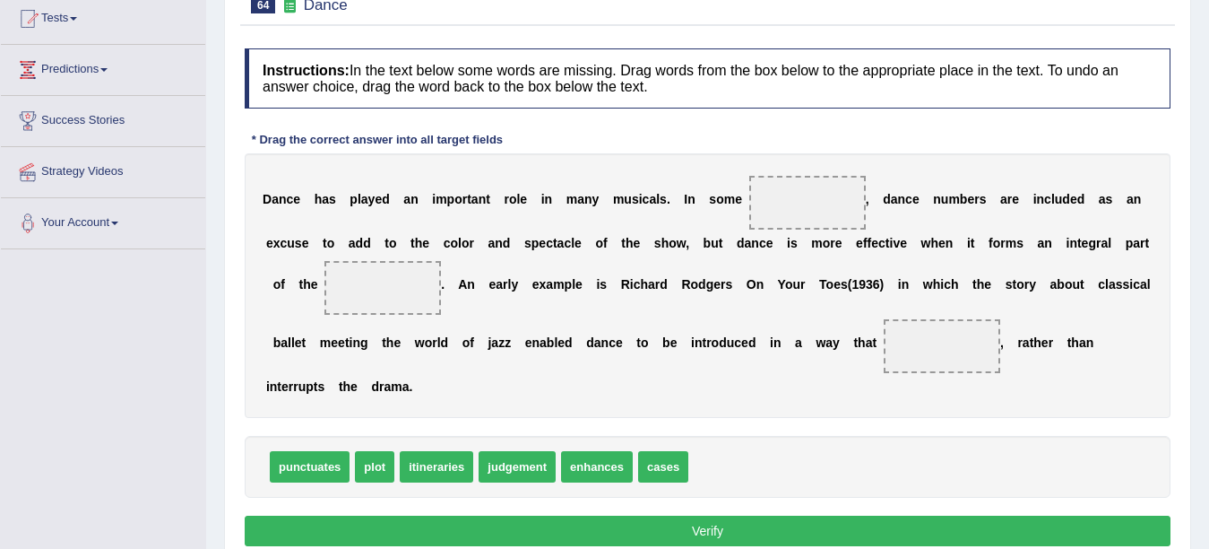
click at [1069, 451] on div "Instructions: In the text below some words are missing. Drag words from the box…" at bounding box center [707, 299] width 935 height 521
click at [1181, 419] on div "Home Practice Reading: Fill In The Blanks Dance « Prev Next » Report Question R…" at bounding box center [707, 251] width 1003 height 896
click at [1173, 411] on div "Instructions: In the text below some words are missing. Drag words from the box…" at bounding box center [707, 299] width 935 height 521
drag, startPoint x: 651, startPoint y: 474, endPoint x: 801, endPoint y: 220, distance: 295.8
click at [323, 463] on span "itineraries" at bounding box center [352, 466] width 74 height 31
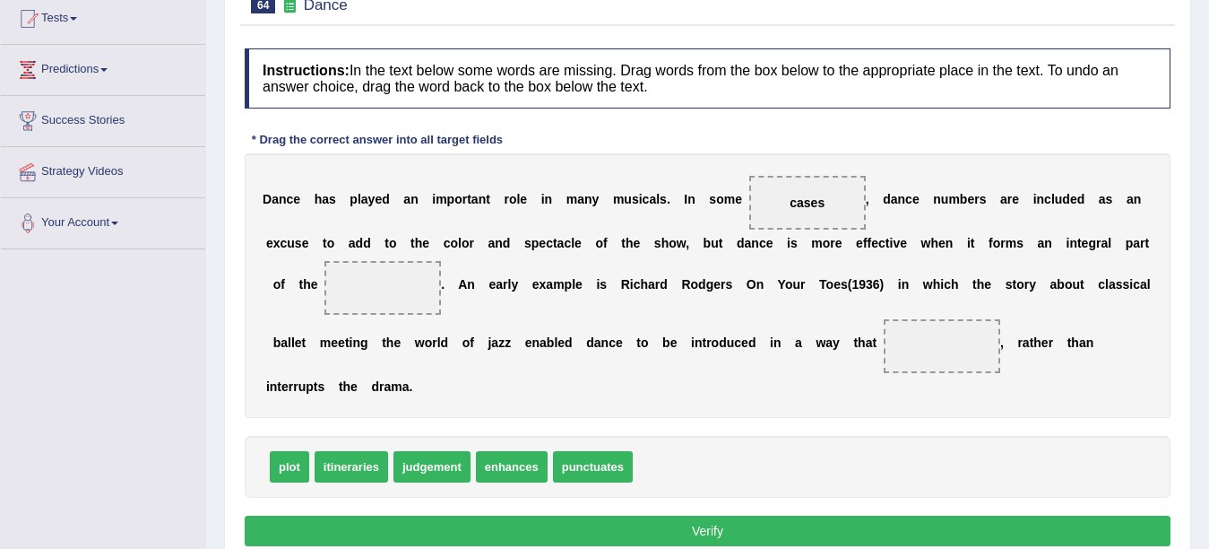
click at [324, 463] on span "itineraries" at bounding box center [352, 466] width 74 height 31
click at [324, 464] on span "itineraries" at bounding box center [352, 466] width 74 height 31
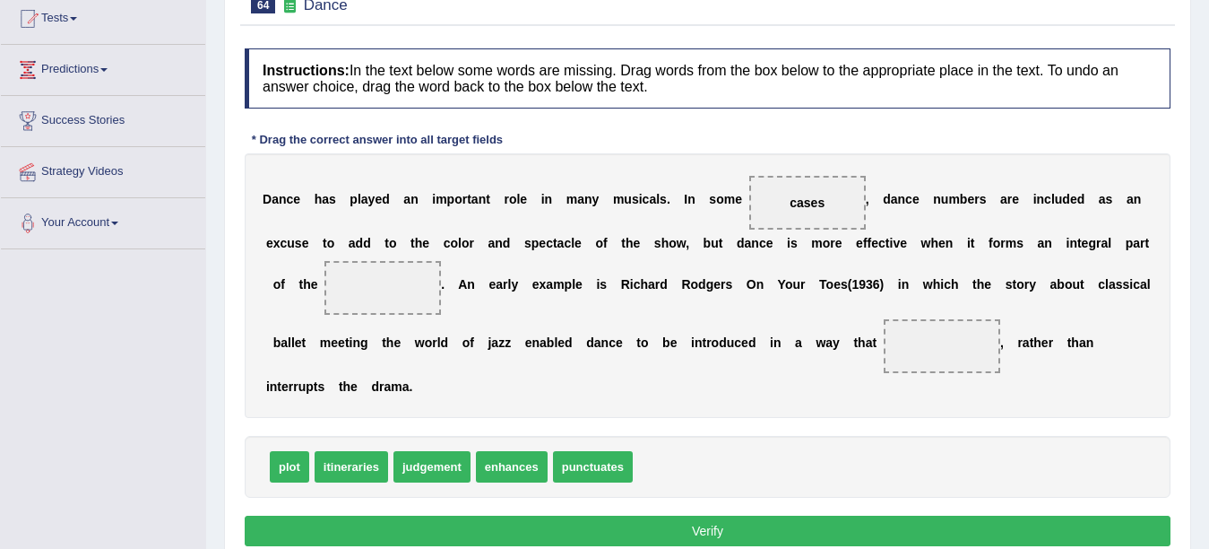
click at [324, 464] on span "itineraries" at bounding box center [352, 466] width 74 height 31
click at [335, 469] on span "itineraries" at bounding box center [352, 466] width 74 height 31
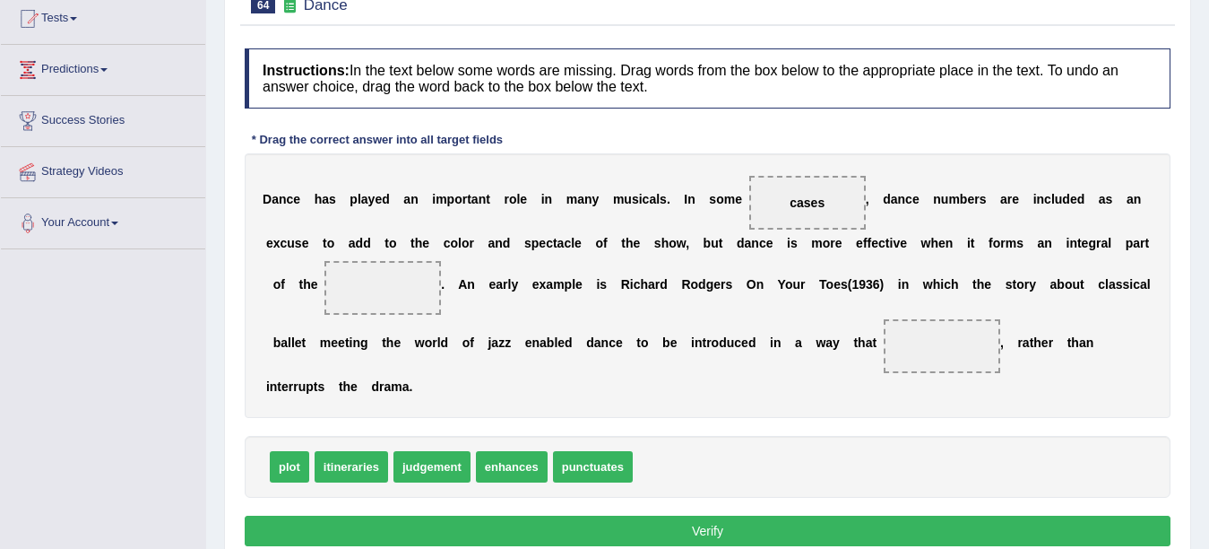
click at [335, 469] on span "itineraries" at bounding box center [352, 466] width 74 height 31
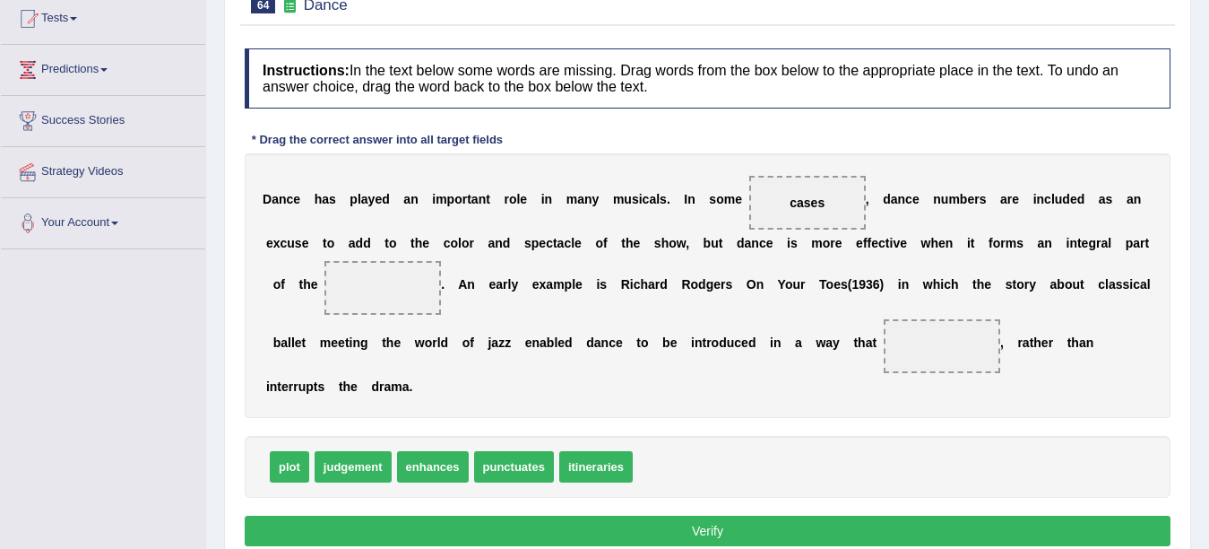
drag, startPoint x: 364, startPoint y: 468, endPoint x: 374, endPoint y: 469, distance: 9.9
drag, startPoint x: 378, startPoint y: 471, endPoint x: 396, endPoint y: 472, distance: 18.0
drag, startPoint x: 396, startPoint y: 472, endPoint x: 428, endPoint y: 473, distance: 32.3
click at [428, 473] on div "plot punctuates itineraries judgement enhances" at bounding box center [708, 467] width 926 height 62
drag, startPoint x: 428, startPoint y: 473, endPoint x: 465, endPoint y: 468, distance: 37.1
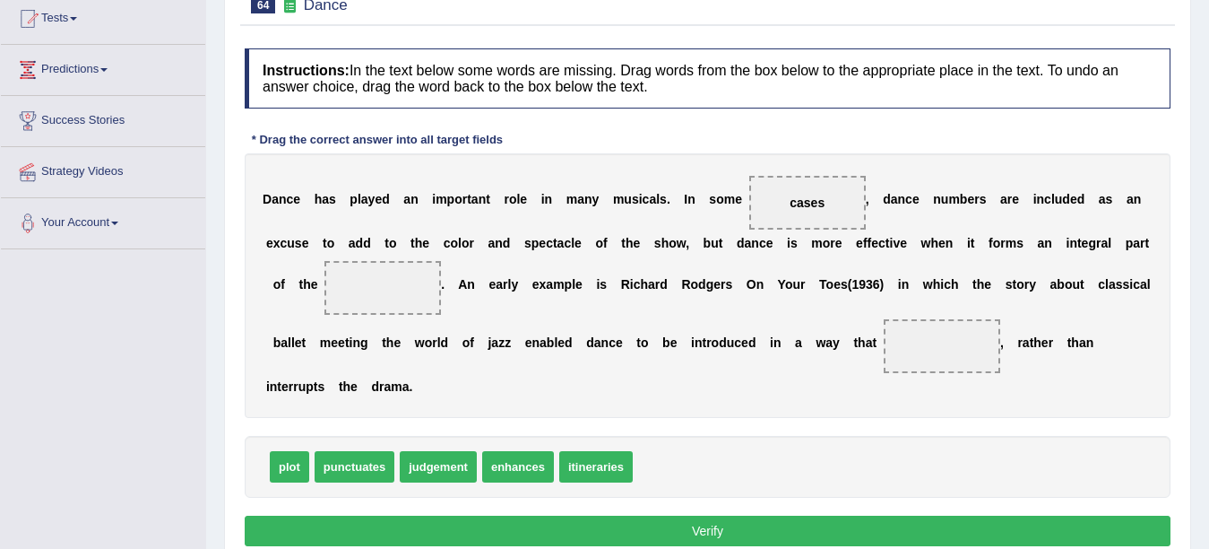
drag, startPoint x: 465, startPoint y: 468, endPoint x: 485, endPoint y: 468, distance: 19.7
drag, startPoint x: 485, startPoint y: 468, endPoint x: 539, endPoint y: 465, distance: 53.9
click at [574, 465] on div "plot punctuates enhances judgement itineraries" at bounding box center [708, 467] width 926 height 62
drag, startPoint x: 467, startPoint y: 464, endPoint x: 782, endPoint y: 437, distance: 315.8
click at [754, 441] on div "plot punctuates judgement itineraries enhances" at bounding box center [708, 467] width 926 height 62
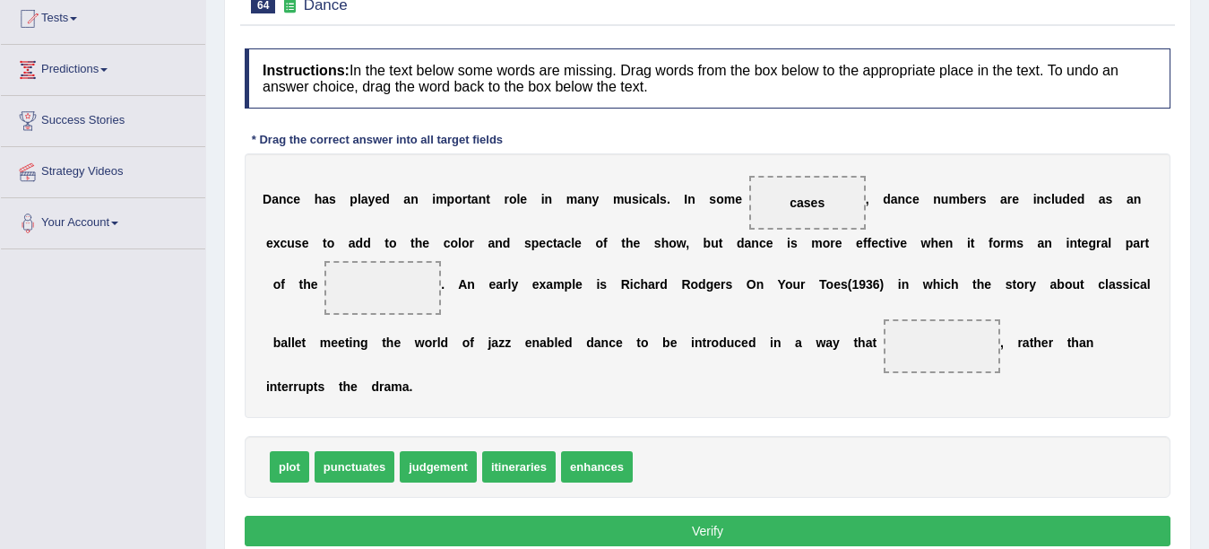
click at [754, 441] on div "plot punctuates judgement itineraries enhances" at bounding box center [708, 467] width 926 height 62
drag, startPoint x: 366, startPoint y: 472, endPoint x: 819, endPoint y: 333, distance: 474.4
drag, startPoint x: 361, startPoint y: 472, endPoint x: 663, endPoint y: 457, distance: 302.5
drag, startPoint x: 375, startPoint y: 461, endPoint x: 628, endPoint y: 384, distance: 265.1
drag, startPoint x: 376, startPoint y: 469, endPoint x: 485, endPoint y: 469, distance: 108.5
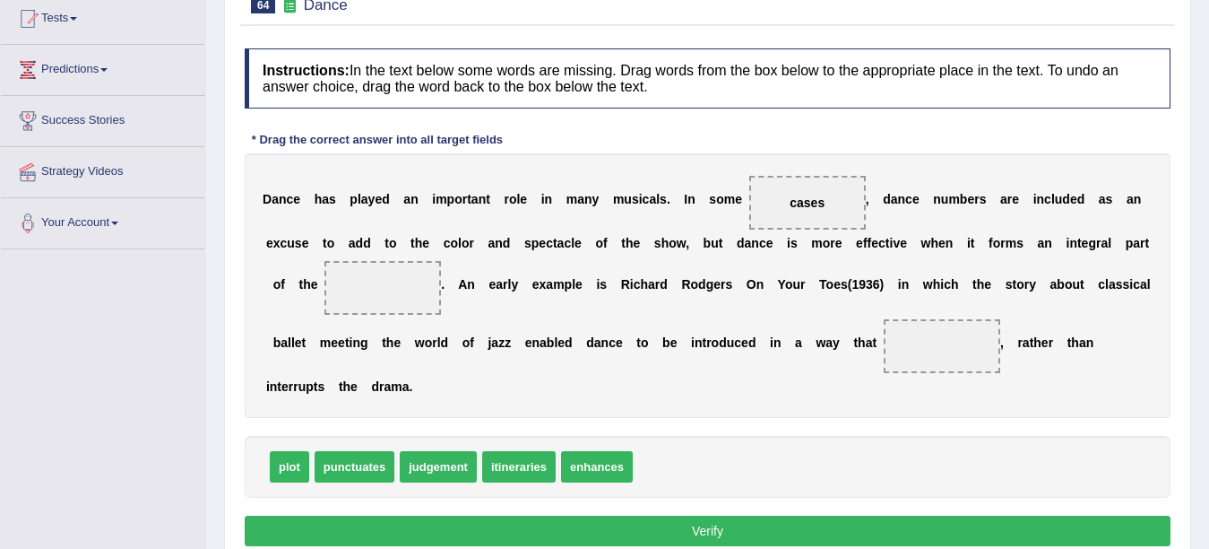
drag, startPoint x: 481, startPoint y: 469, endPoint x: 465, endPoint y: 467, distance: 16.2
drag, startPoint x: 464, startPoint y: 467, endPoint x: 514, endPoint y: 477, distance: 50.3
drag, startPoint x: 1219, startPoint y: 301, endPoint x: 926, endPoint y: 392, distance: 306.8
drag, startPoint x: 473, startPoint y: 468, endPoint x: 559, endPoint y: 422, distance: 97.4
click at [1059, 397] on div "D a n c e h a s p l a y e d a n i m p o r t a n t r o l e i n m a n y m u s i c…" at bounding box center [708, 285] width 926 height 264
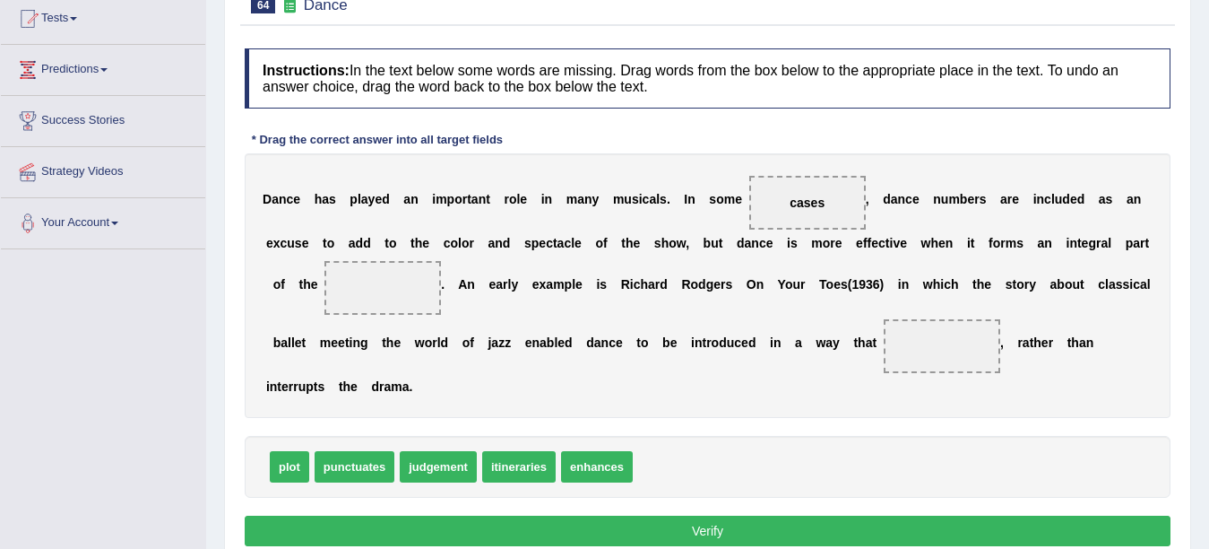
click at [1059, 397] on div "D a n c e h a s p l a y e d a n i m p o r t a n t r o l e i n m a n y m u s i c…" at bounding box center [708, 285] width 926 height 264
click at [1059, 395] on div "D a n c e h a s p l a y e d a n i m p o r t a n t r o l e i n m a n y m u s i c…" at bounding box center [708, 285] width 926 height 264
drag, startPoint x: 353, startPoint y: 469, endPoint x: 452, endPoint y: 454, distance: 99.6
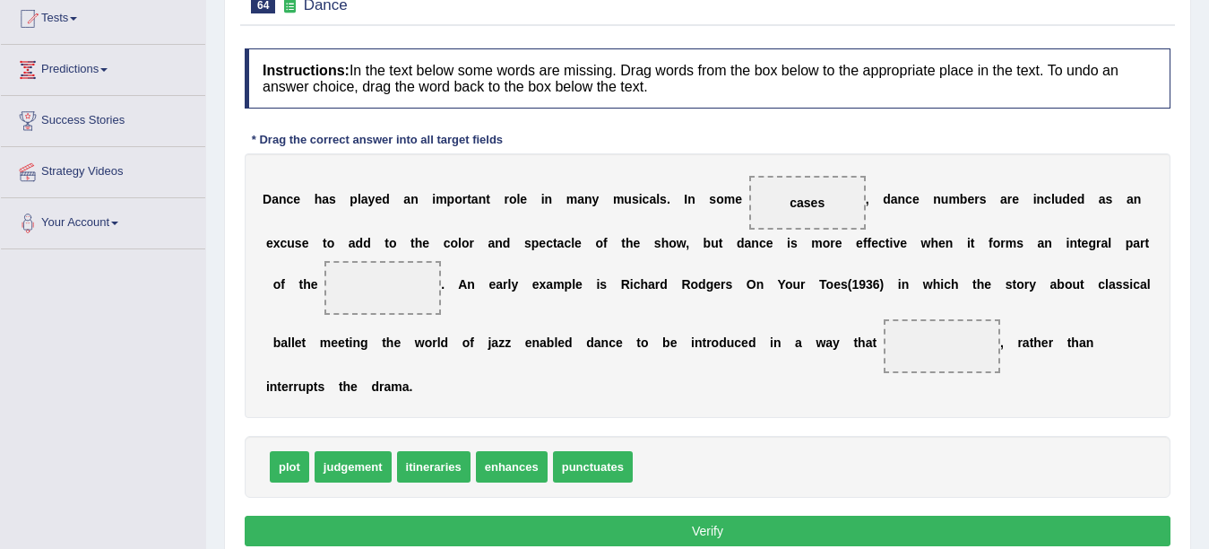
drag, startPoint x: 452, startPoint y: 454, endPoint x: 737, endPoint y: 394, distance: 291.3
click at [471, 451] on span "itineraries" at bounding box center [434, 466] width 74 height 31
drag, startPoint x: 585, startPoint y: 467, endPoint x: 954, endPoint y: 353, distance: 385.6
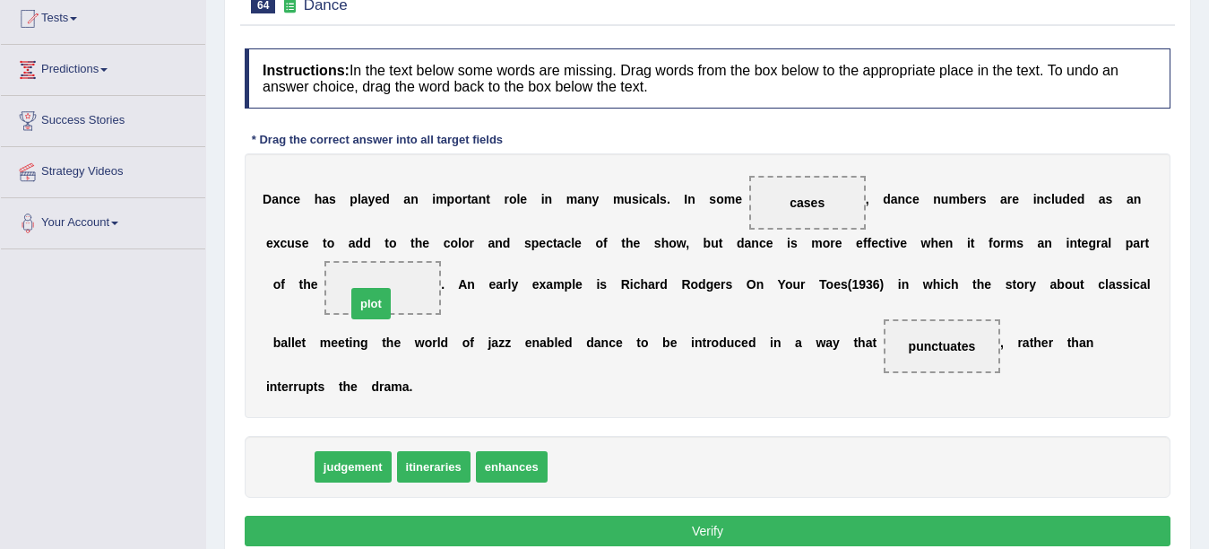
drag, startPoint x: 307, startPoint y: 458, endPoint x: 389, endPoint y: 295, distance: 182.4
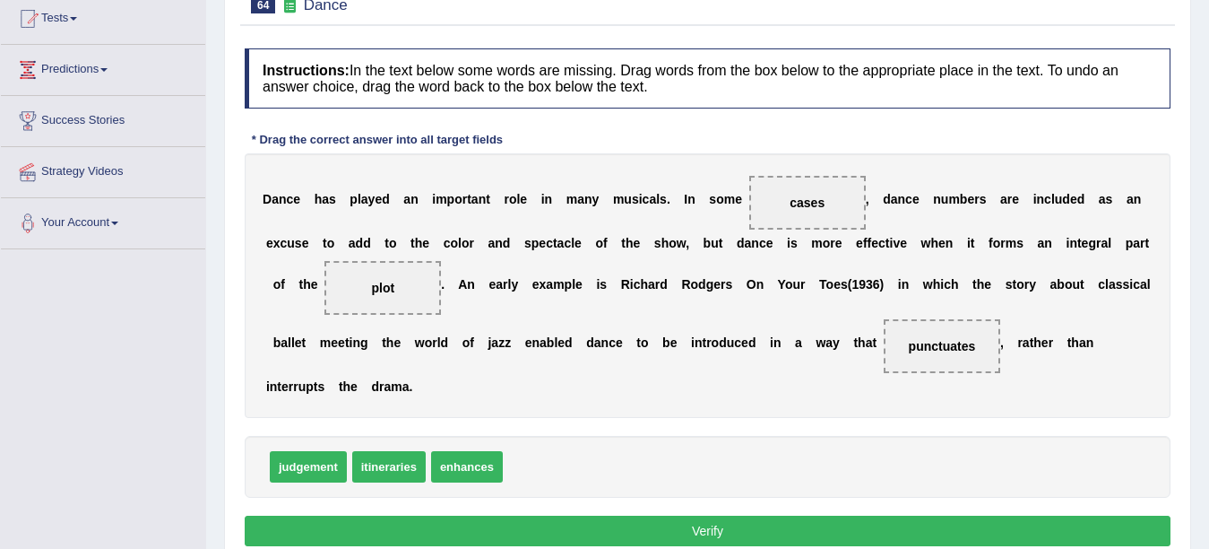
click at [469, 532] on button "Verify" at bounding box center [708, 530] width 926 height 30
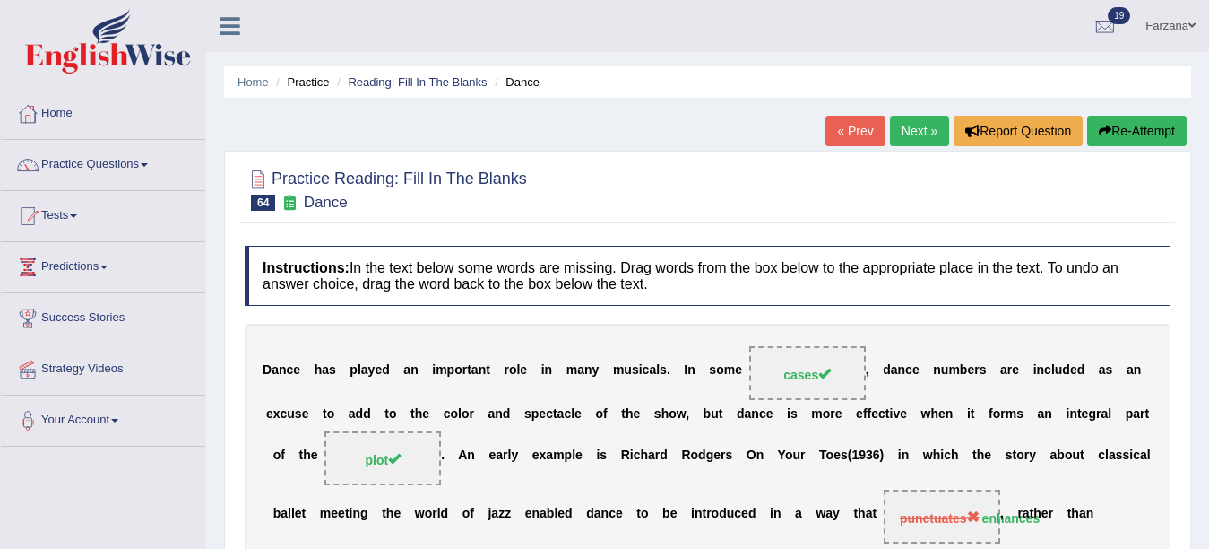
click at [915, 125] on link "Next »" at bounding box center [919, 131] width 59 height 30
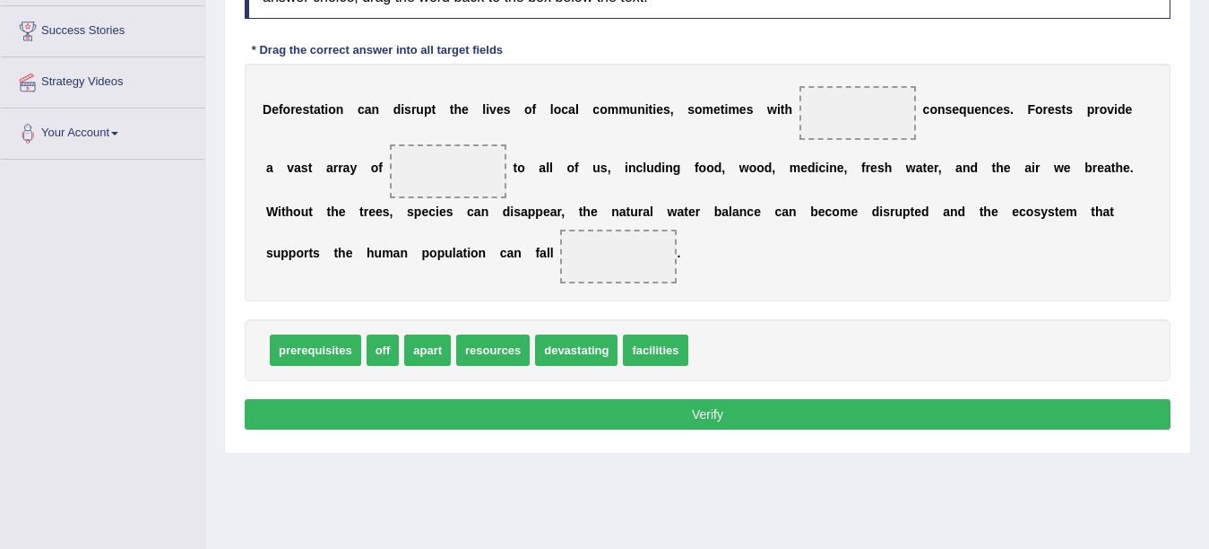
click at [316, 138] on div "D e f o r e s t a t i o n c a n d i s r u p t t h e l i v e s o f l o c a l c o…" at bounding box center [708, 183] width 926 height 238
drag, startPoint x: 301, startPoint y: 117, endPoint x: 380, endPoint y: 157, distance: 88.2
click at [333, 139] on div "D e f o r e s t a t i o n c a n d i s r u p t t h e l i v e s o f l o c a l c o…" at bounding box center [708, 183] width 926 height 238
click at [350, 143] on div "D e f o r e s t a t i o n c a n d i s r u p t t h e l i v e s o f l o c a l c o…" at bounding box center [708, 183] width 926 height 238
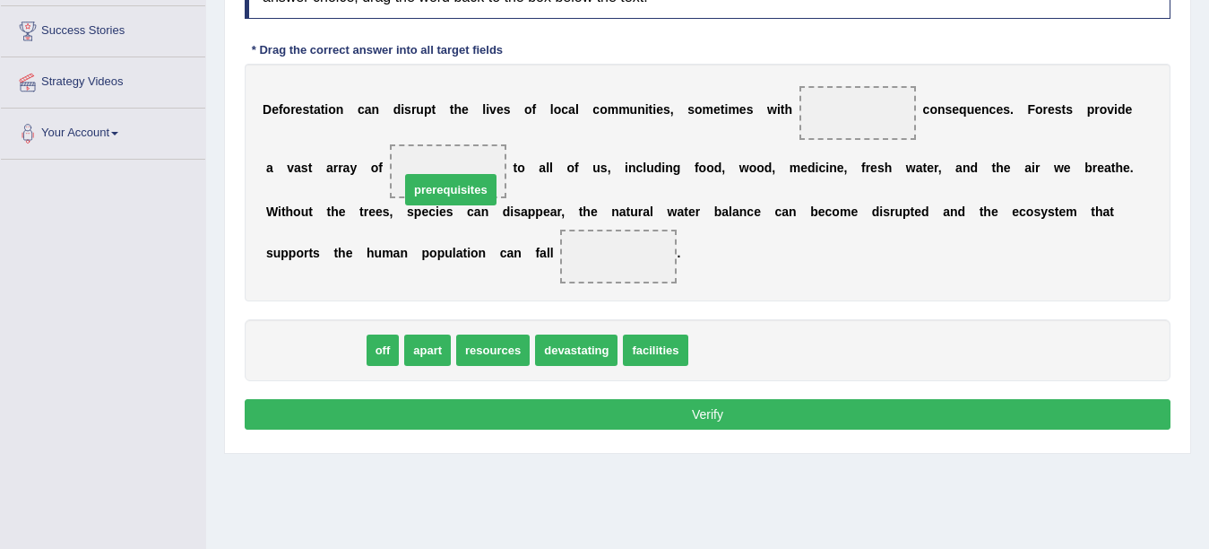
drag, startPoint x: 314, startPoint y: 343, endPoint x: 449, endPoint y: 183, distance: 209.9
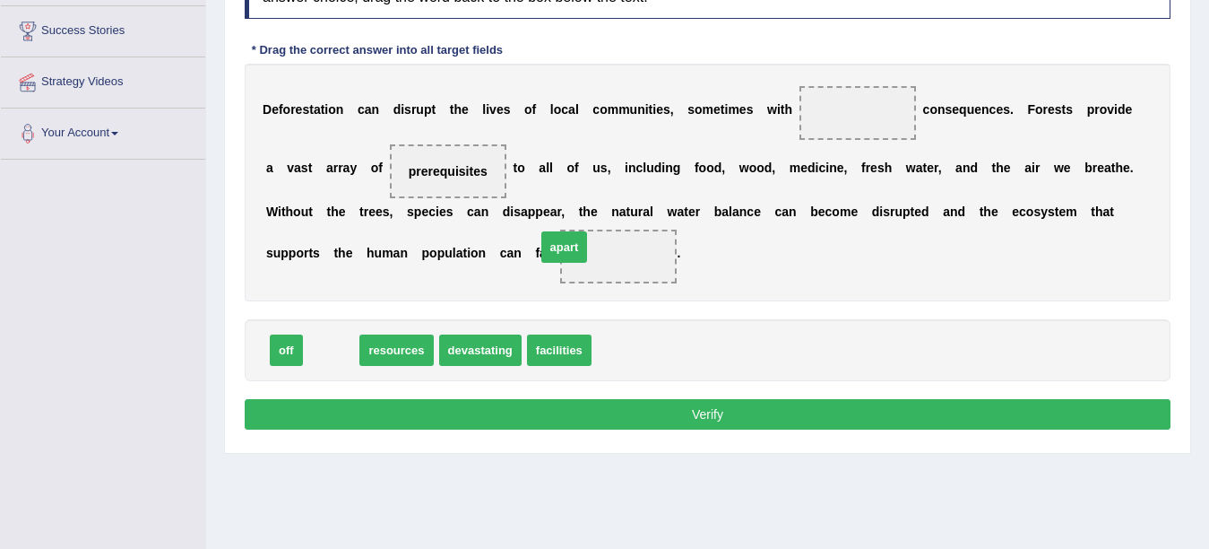
drag, startPoint x: 321, startPoint y: 351, endPoint x: 563, endPoint y: 255, distance: 260.7
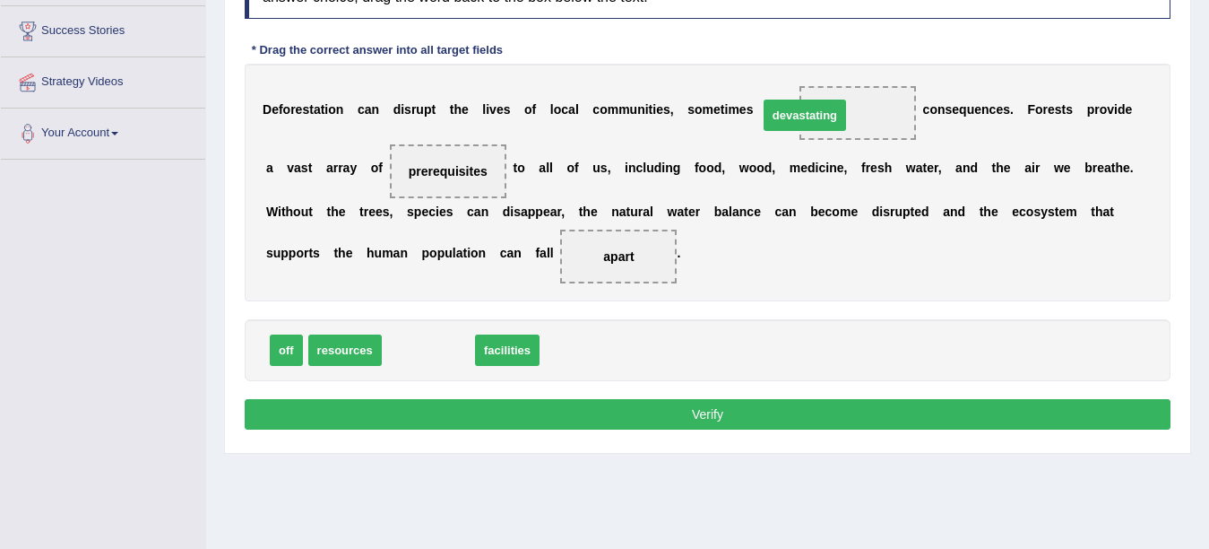
drag, startPoint x: 423, startPoint y: 348, endPoint x: 803, endPoint y: 113, distance: 446.8
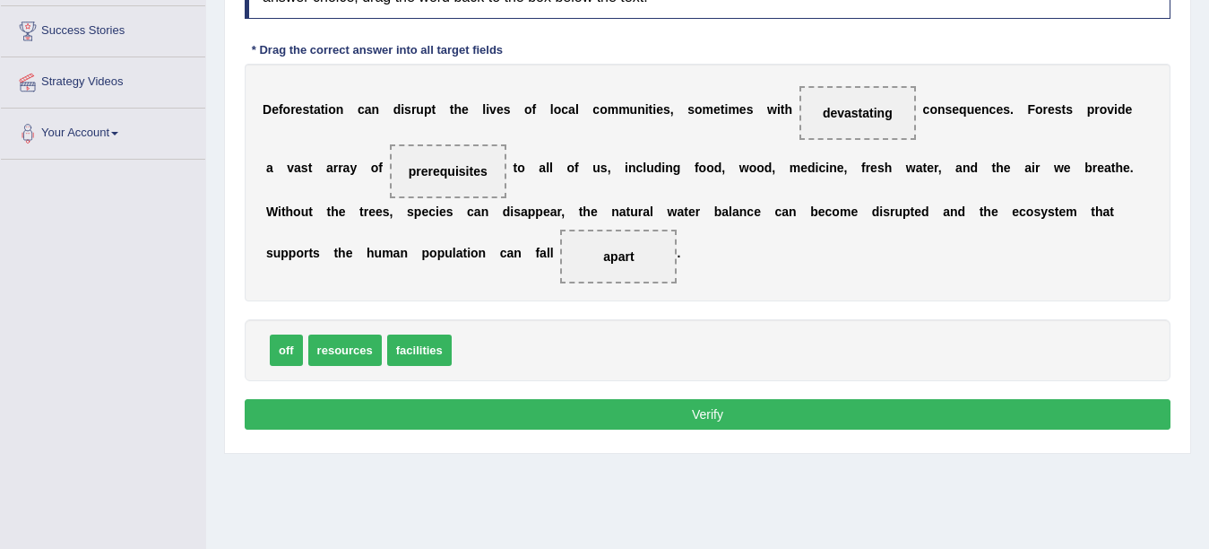
click at [691, 414] on button "Verify" at bounding box center [708, 414] width 926 height 30
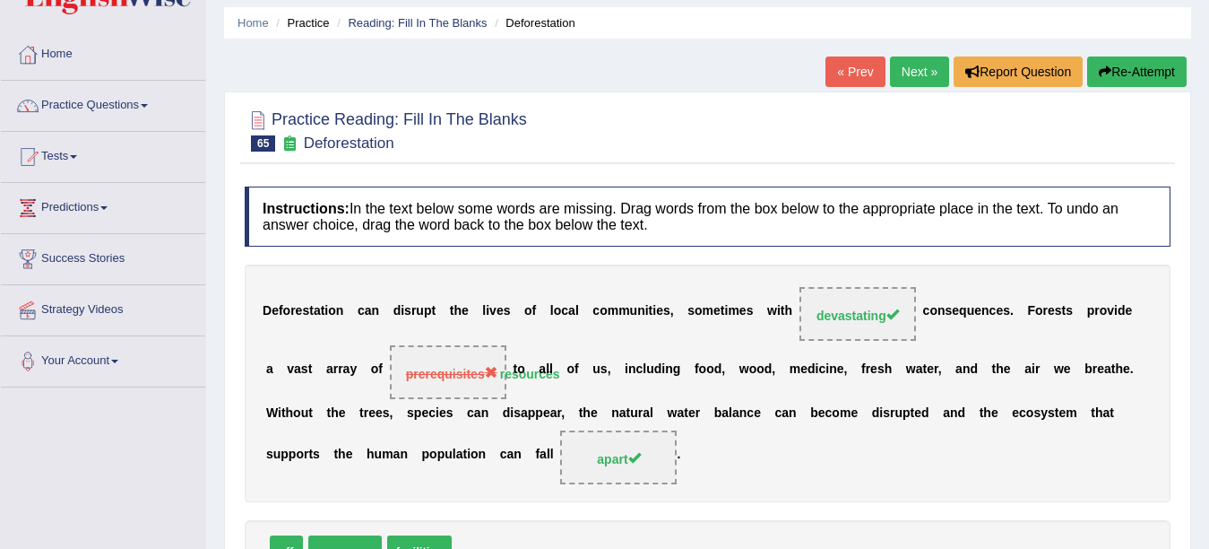
scroll to position [60, 0]
click at [912, 71] on link "Next »" at bounding box center [919, 71] width 59 height 30
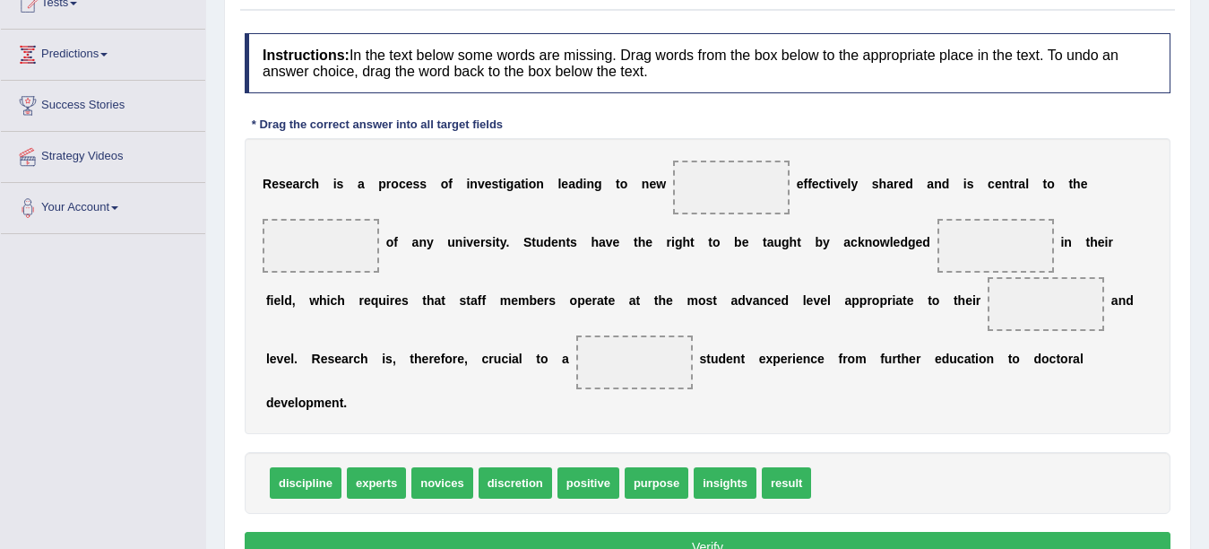
scroll to position [284, 0]
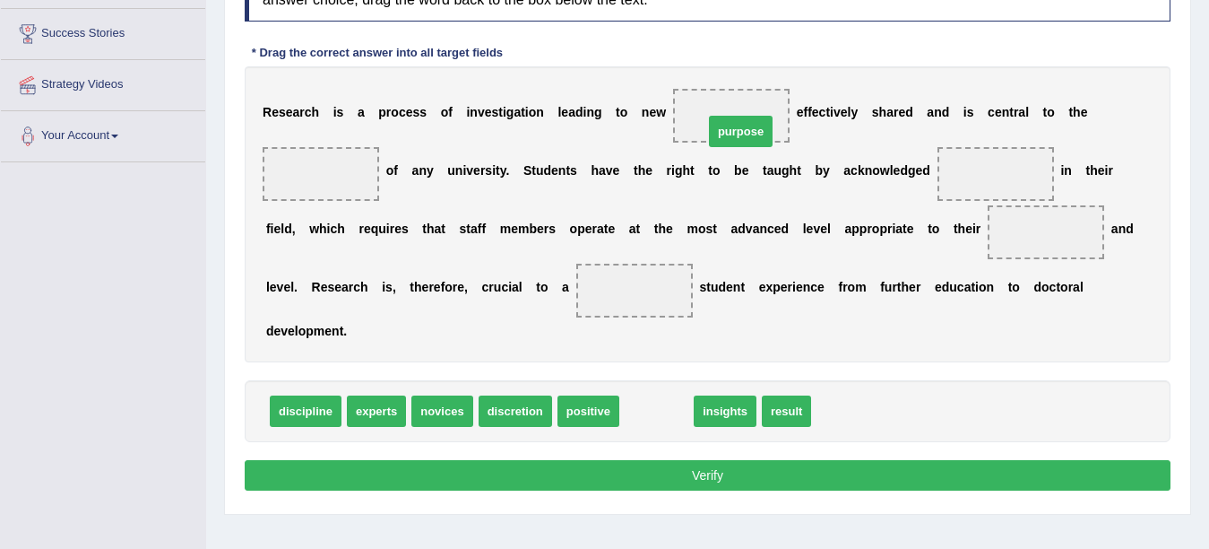
drag, startPoint x: 645, startPoint y: 414, endPoint x: 728, endPoint y: 134, distance: 292.7
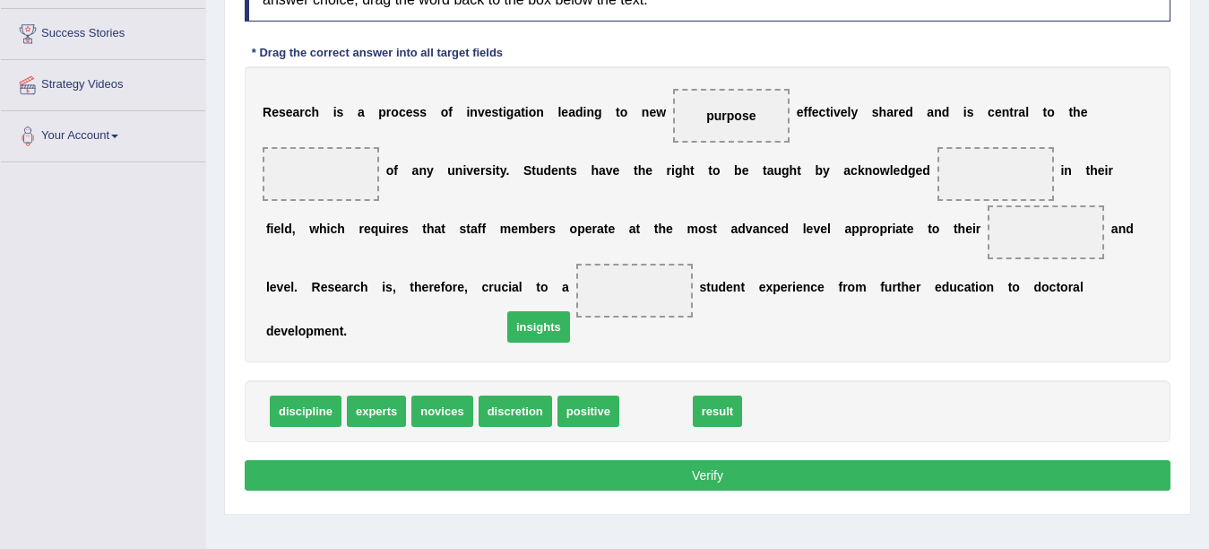
drag, startPoint x: 643, startPoint y: 410, endPoint x: 562, endPoint y: 361, distance: 94.1
click at [553, 342] on span "insights" at bounding box center [538, 326] width 63 height 31
drag, startPoint x: 602, startPoint y: 405, endPoint x: 642, endPoint y: 420, distance: 42.0
click at [642, 420] on div "Instructions: In the text below some words are missing. Drag words from the box…" at bounding box center [707, 228] width 935 height 552
drag, startPoint x: 642, startPoint y: 411, endPoint x: 320, endPoint y: 176, distance: 398.4
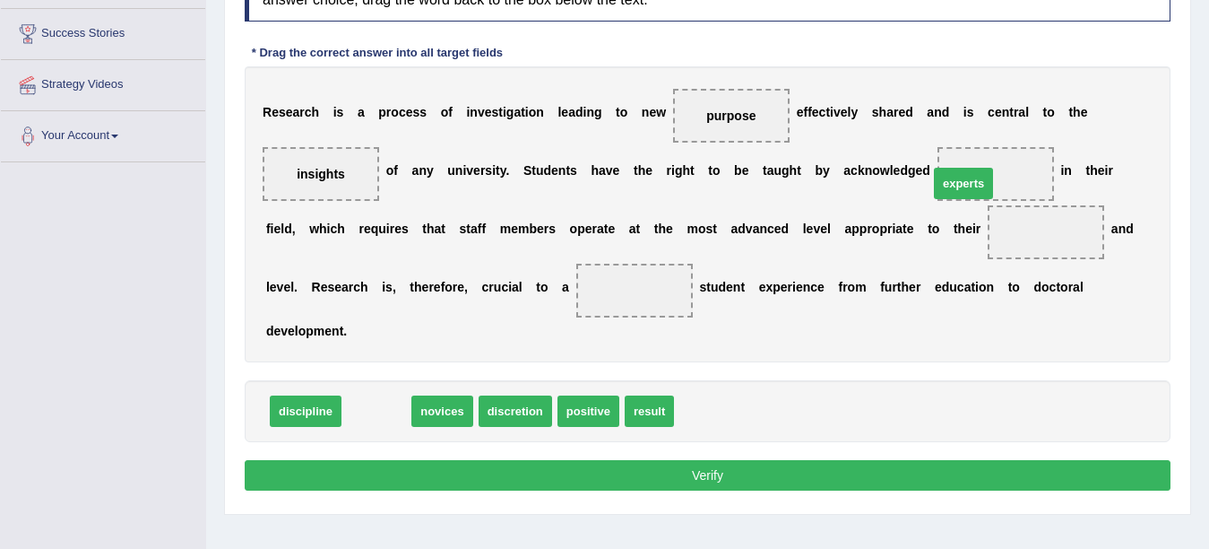
drag, startPoint x: 374, startPoint y: 412, endPoint x: 961, endPoint y: 185, distance: 629.8
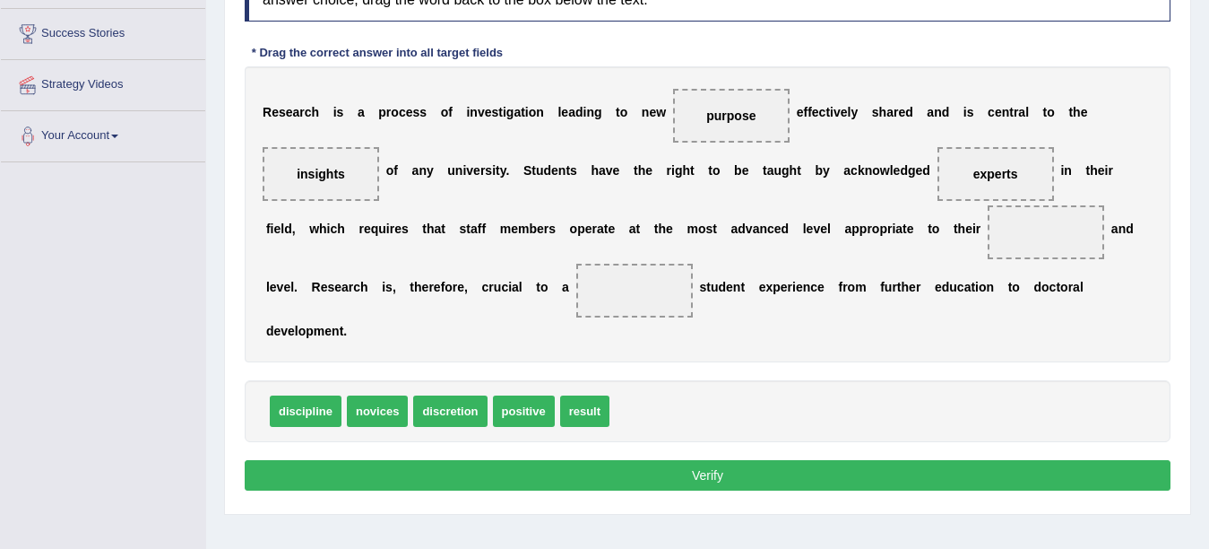
click at [699, 248] on div "R e s e a r c h i s a p r o c e s s o f i n v e s t i g a t i o n l e a d i n g…" at bounding box center [708, 214] width 926 height 296
drag, startPoint x: 580, startPoint y: 409, endPoint x: 1036, endPoint y: 214, distance: 496.0
drag, startPoint x: 592, startPoint y: 407, endPoint x: 1008, endPoint y: 166, distance: 480.8
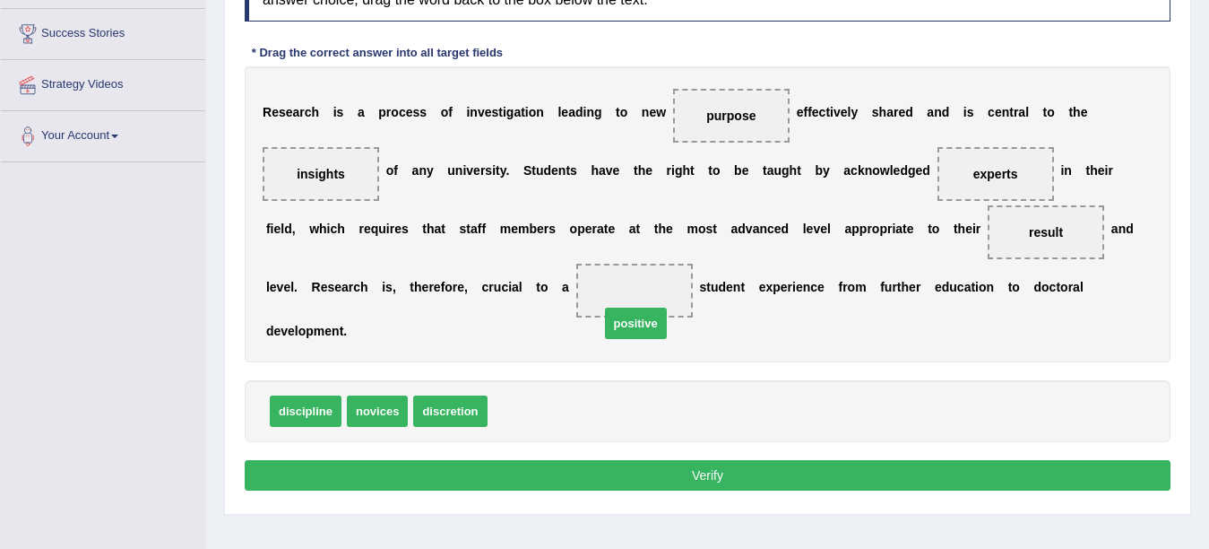
drag, startPoint x: 530, startPoint y: 416, endPoint x: 642, endPoint y: 328, distance: 142.4
click at [533, 484] on button "Verify" at bounding box center [708, 475] width 926 height 30
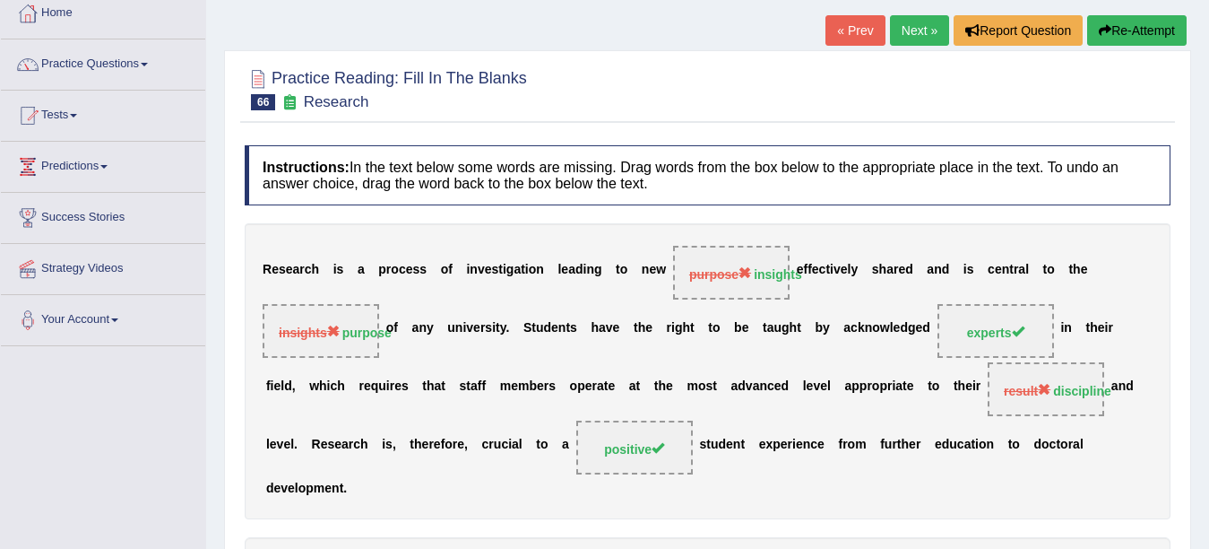
scroll to position [93, 0]
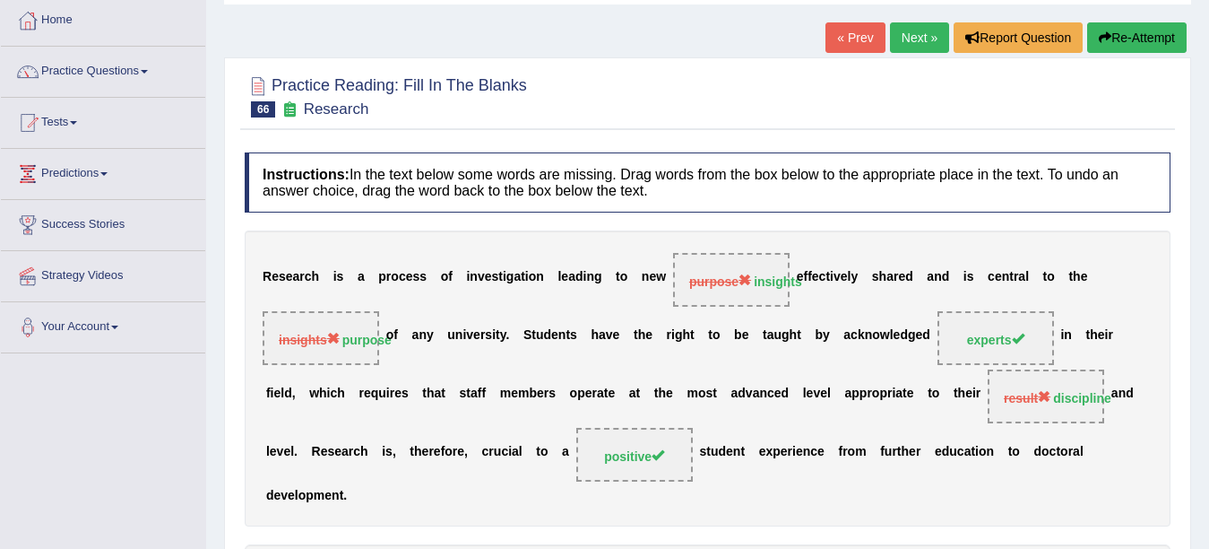
click at [917, 36] on link "Next »" at bounding box center [919, 37] width 59 height 30
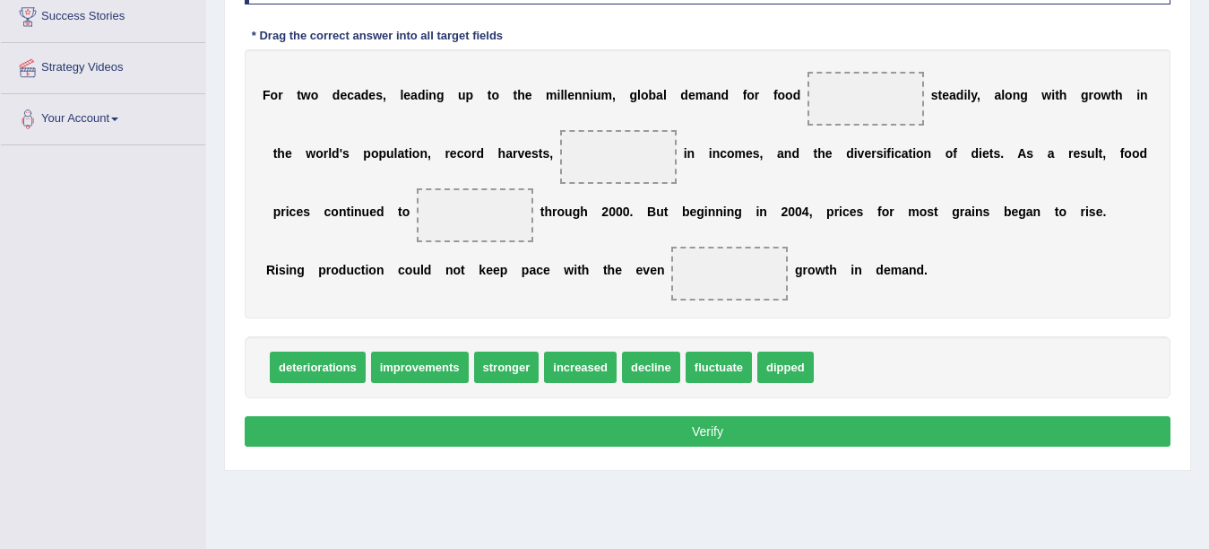
scroll to position [299, 0]
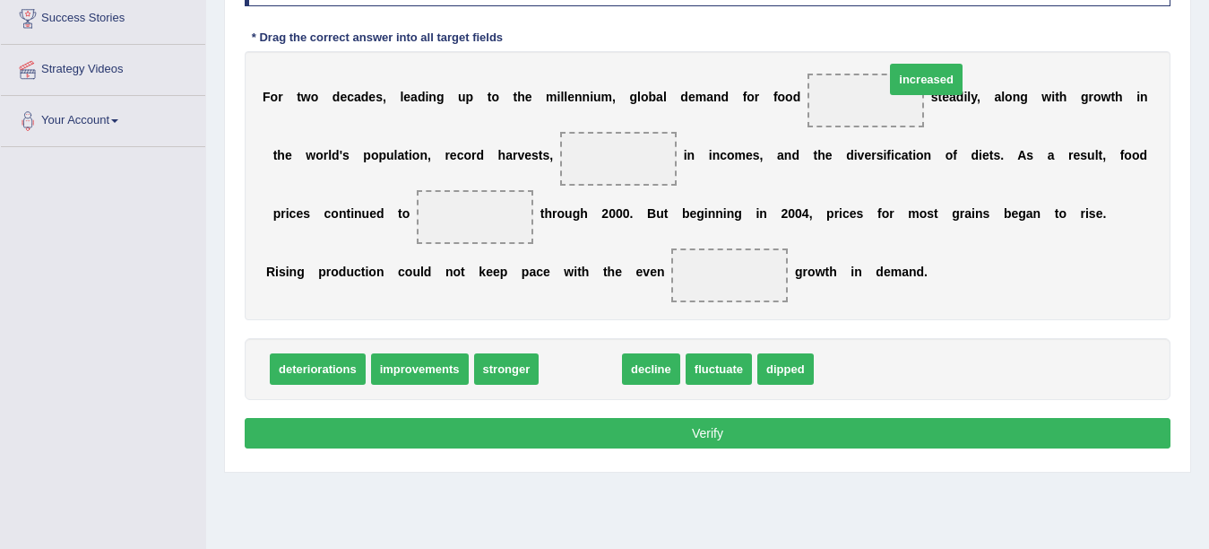
drag, startPoint x: 593, startPoint y: 373, endPoint x: 939, endPoint y: 83, distance: 451.2
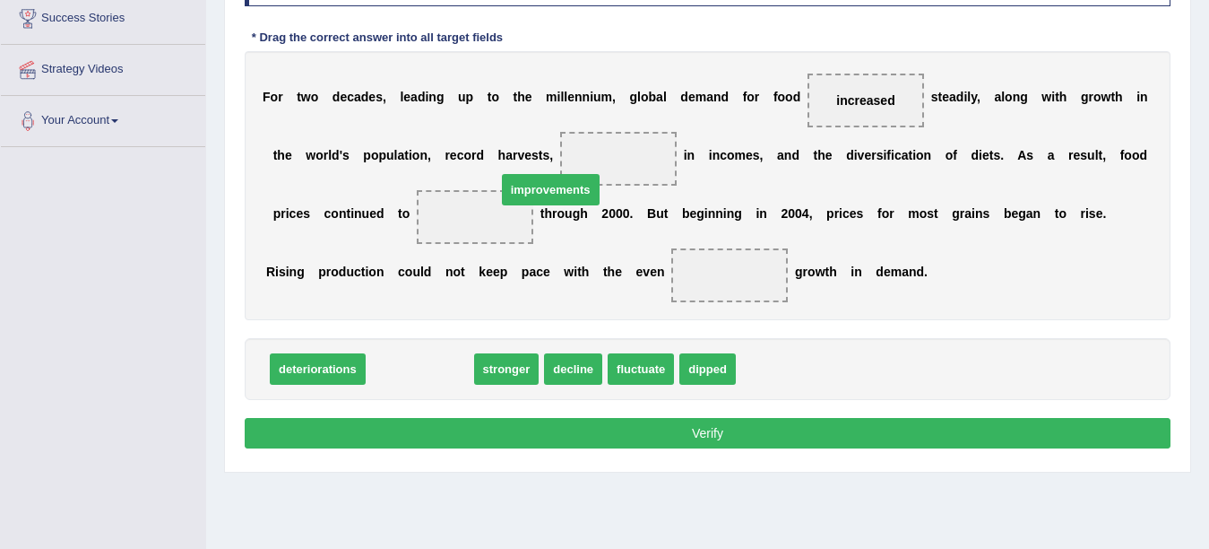
drag, startPoint x: 432, startPoint y: 367, endPoint x: 560, endPoint y: 189, distance: 218.9
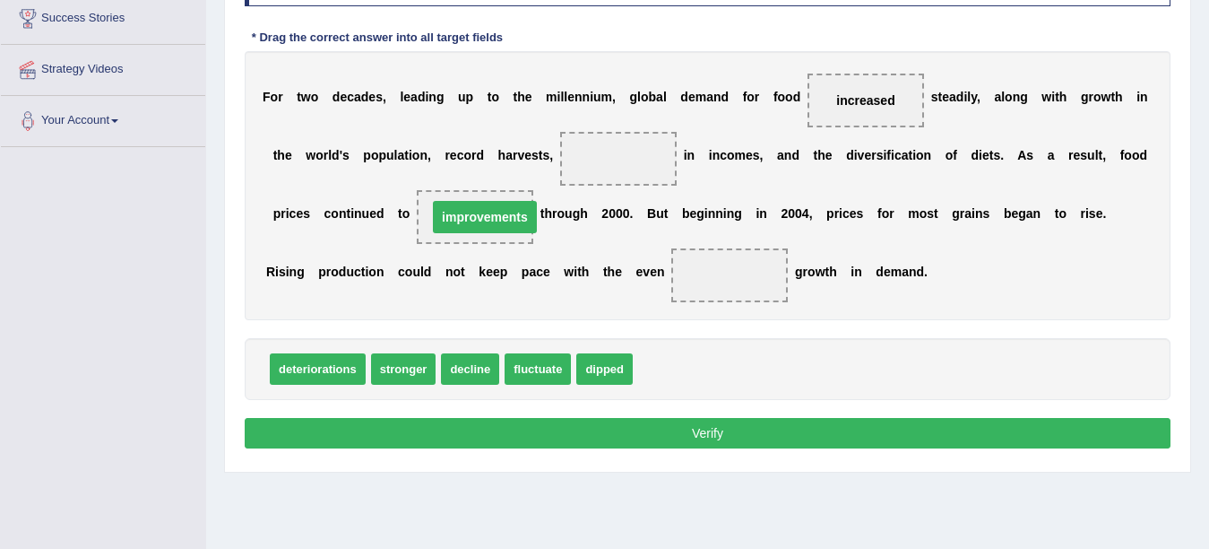
click at [559, 191] on div "F o r t w o d e c a d e s , l e a d i n g u p t o t h e m i l l e n n i u m , g…" at bounding box center [708, 185] width 926 height 269
drag, startPoint x: 469, startPoint y: 224, endPoint x: 548, endPoint y: 202, distance: 82.0
click at [548, 202] on div "F o r t w o d e c a d e s , l e a d i n g u p t o t h e m i l l e n n i u m , g…" at bounding box center [708, 185] width 926 height 269
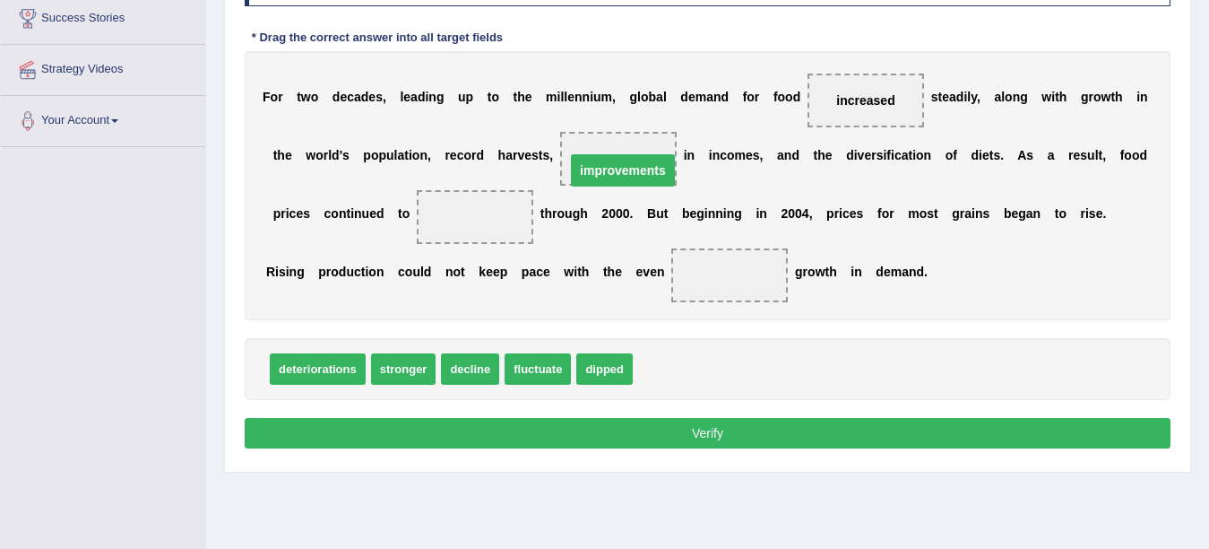
drag, startPoint x: 489, startPoint y: 212, endPoint x: 627, endPoint y: 165, distance: 145.7
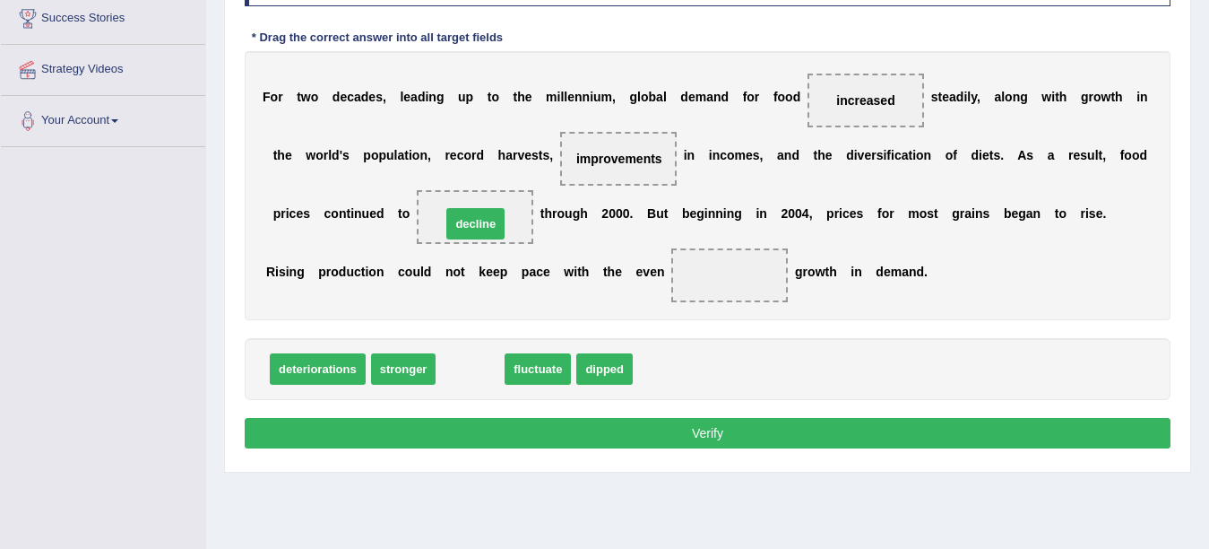
drag, startPoint x: 458, startPoint y: 367, endPoint x: 463, endPoint y: 221, distance: 145.3
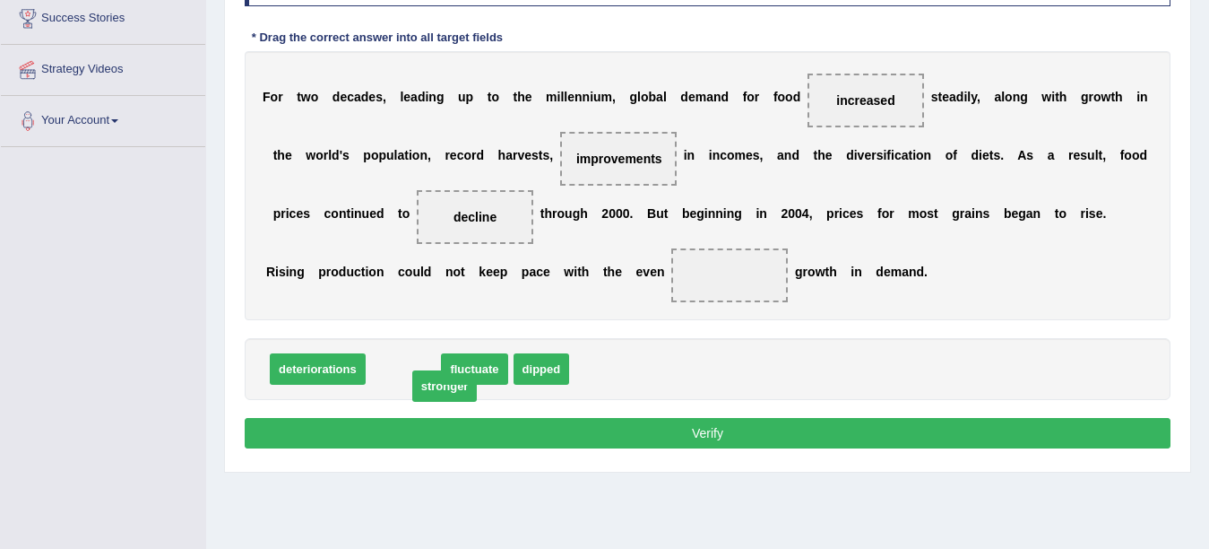
drag, startPoint x: 396, startPoint y: 369, endPoint x: 449, endPoint y: 382, distance: 54.4
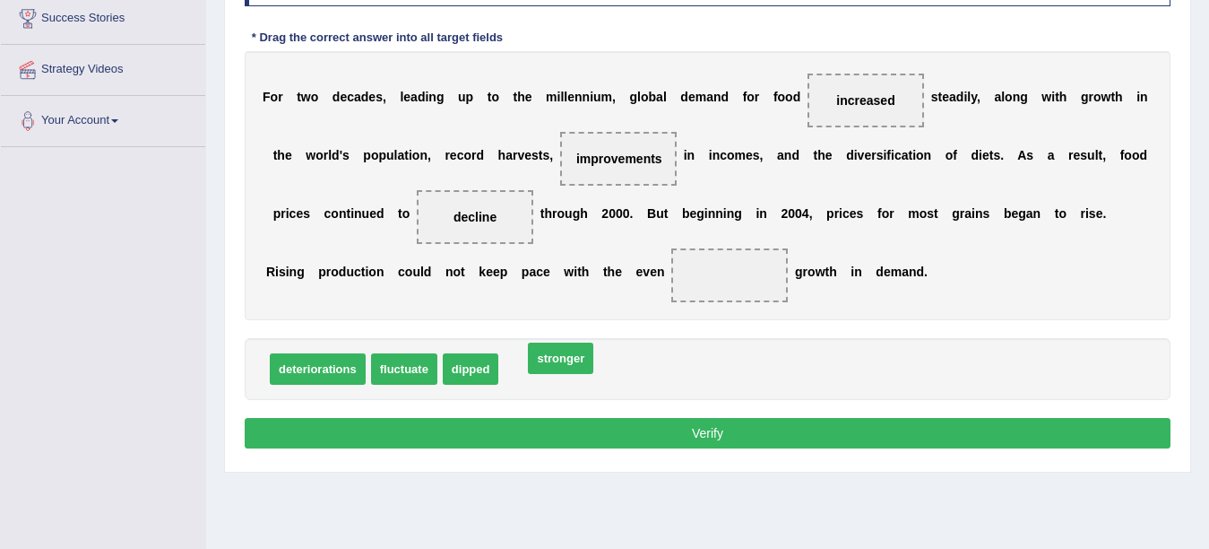
drag, startPoint x: 535, startPoint y: 367, endPoint x: 559, endPoint y: 356, distance: 26.5
drag, startPoint x: 543, startPoint y: 369, endPoint x: 704, endPoint y: 291, distance: 178.4
click at [626, 414] on div "Instructions: In the text below some words are missing. Drag words from the box…" at bounding box center [707, 199] width 935 height 525
click at [620, 434] on button "Verify" at bounding box center [708, 433] width 926 height 30
click at [620, 434] on div "Home Practice Reading: Fill In The Blanks Food Prices « Prev Next » Report Ques…" at bounding box center [707, 149] width 1003 height 896
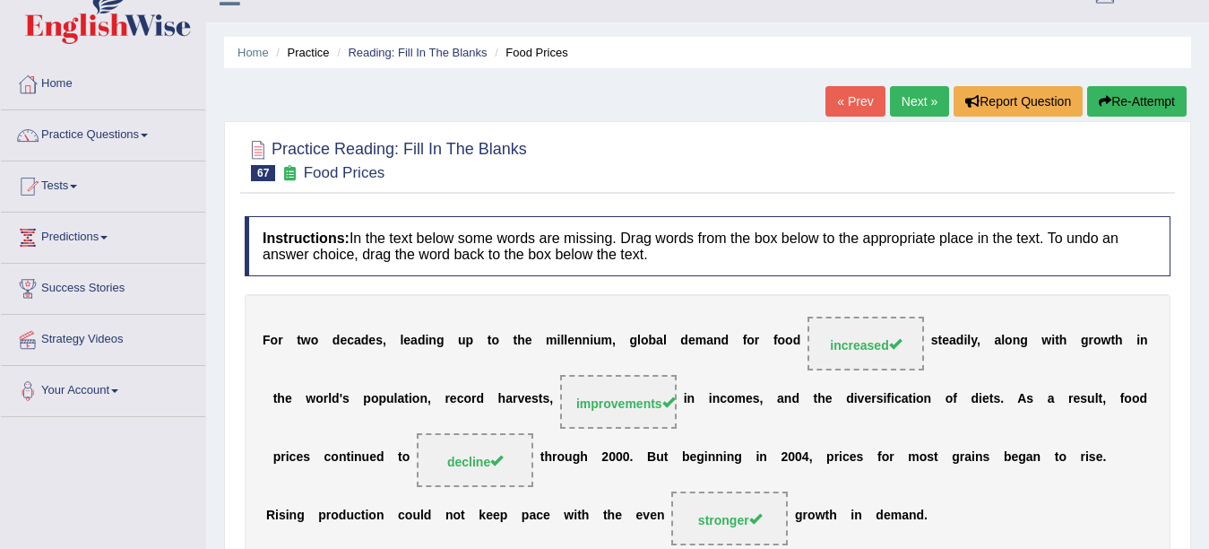
scroll to position [0, 0]
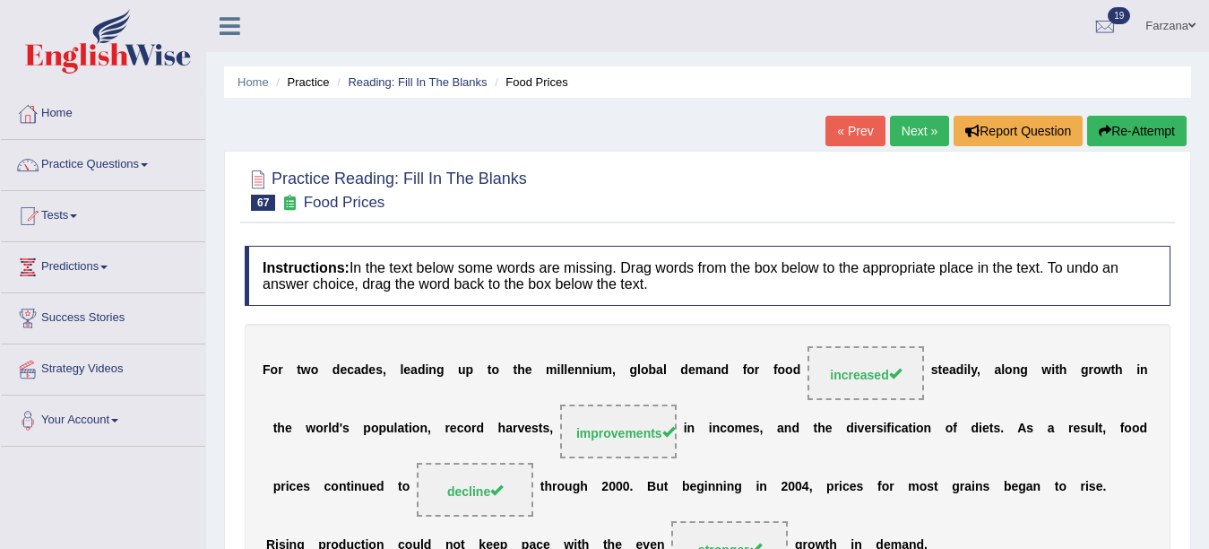
click at [1155, 36] on link "Farzana" at bounding box center [1170, 23] width 77 height 47
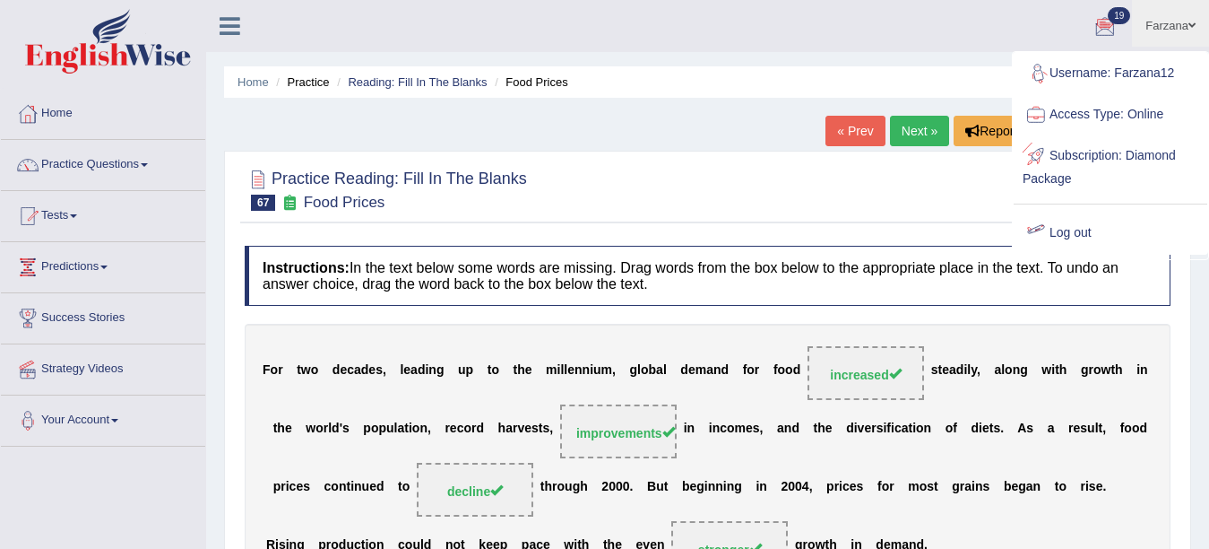
click at [1069, 239] on link "Log out" at bounding box center [1111, 232] width 194 height 41
